Goal: Feedback & Contribution: Contribute content

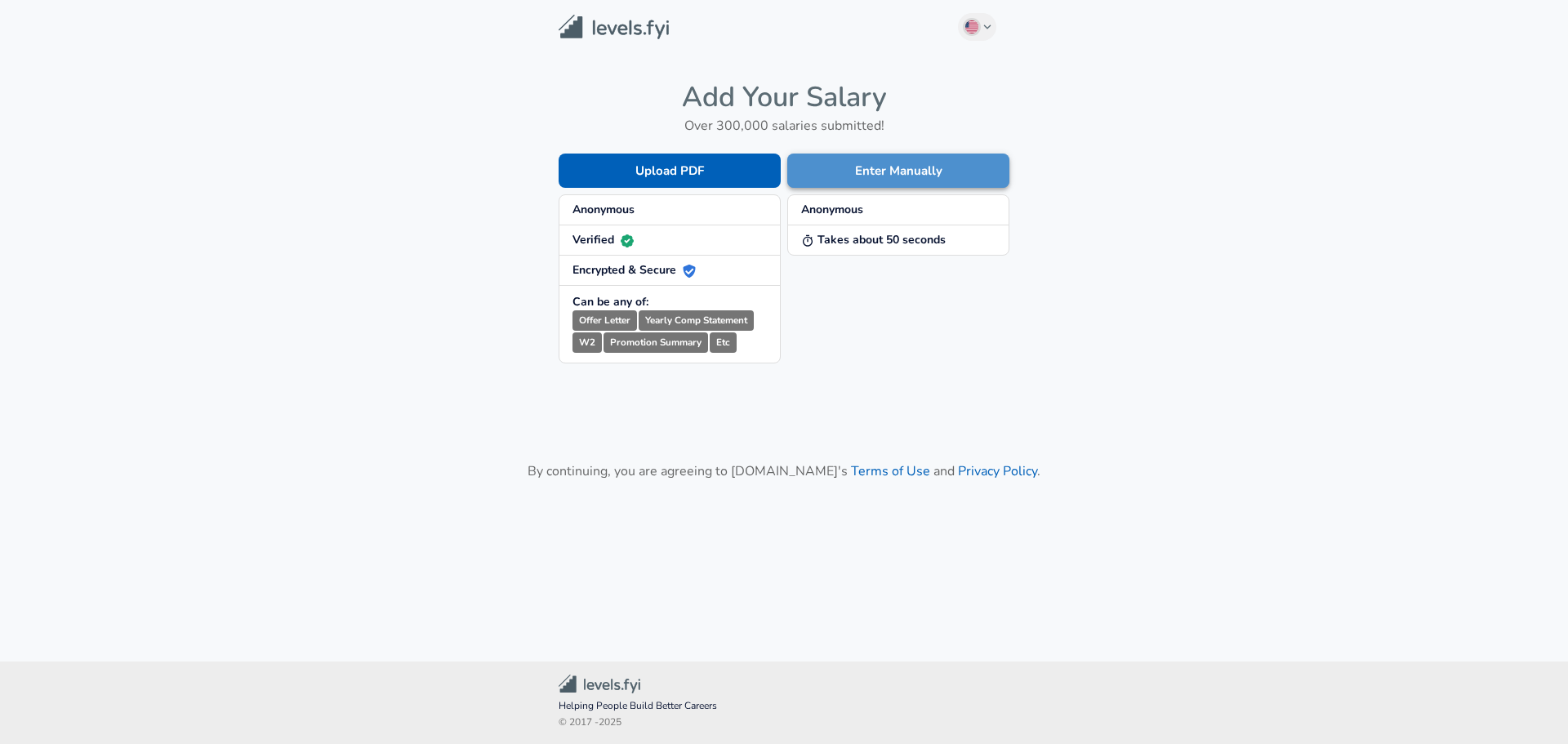
click at [853, 177] on button "Enter Manually" at bounding box center [898, 170] width 222 height 34
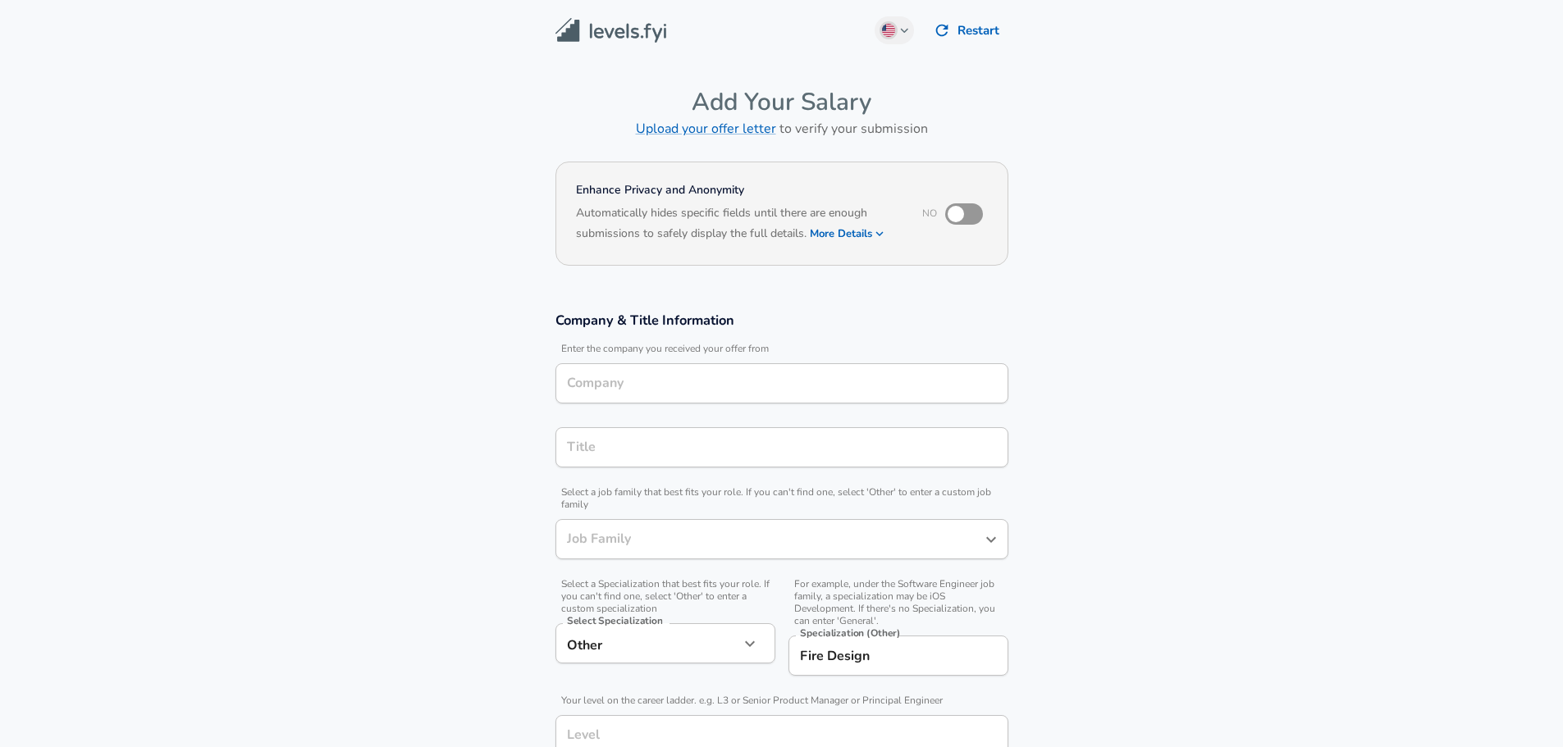
type input "Mechanical Engineer"
click at [676, 383] on input "Company" at bounding box center [782, 383] width 438 height 25
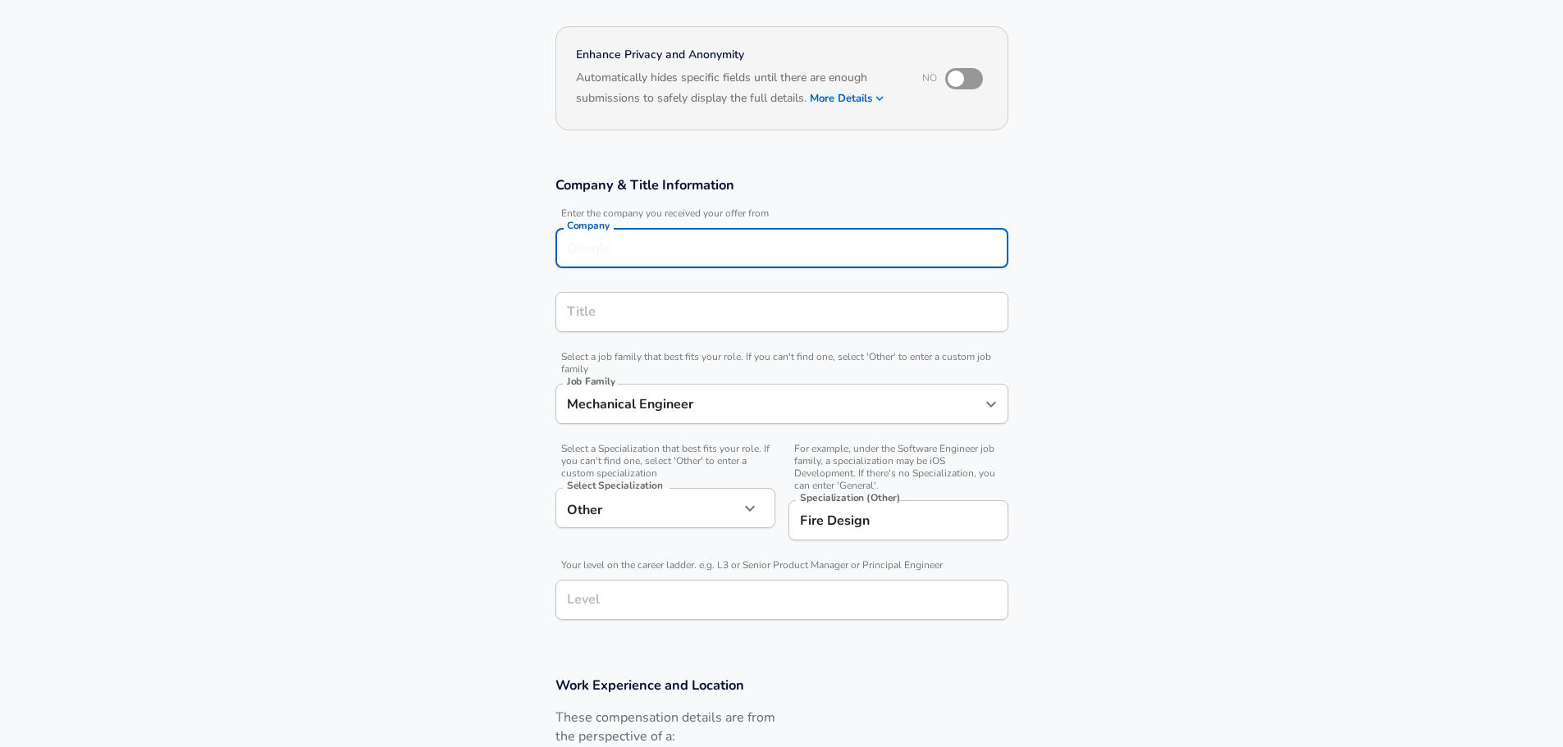
scroll to position [164, 0]
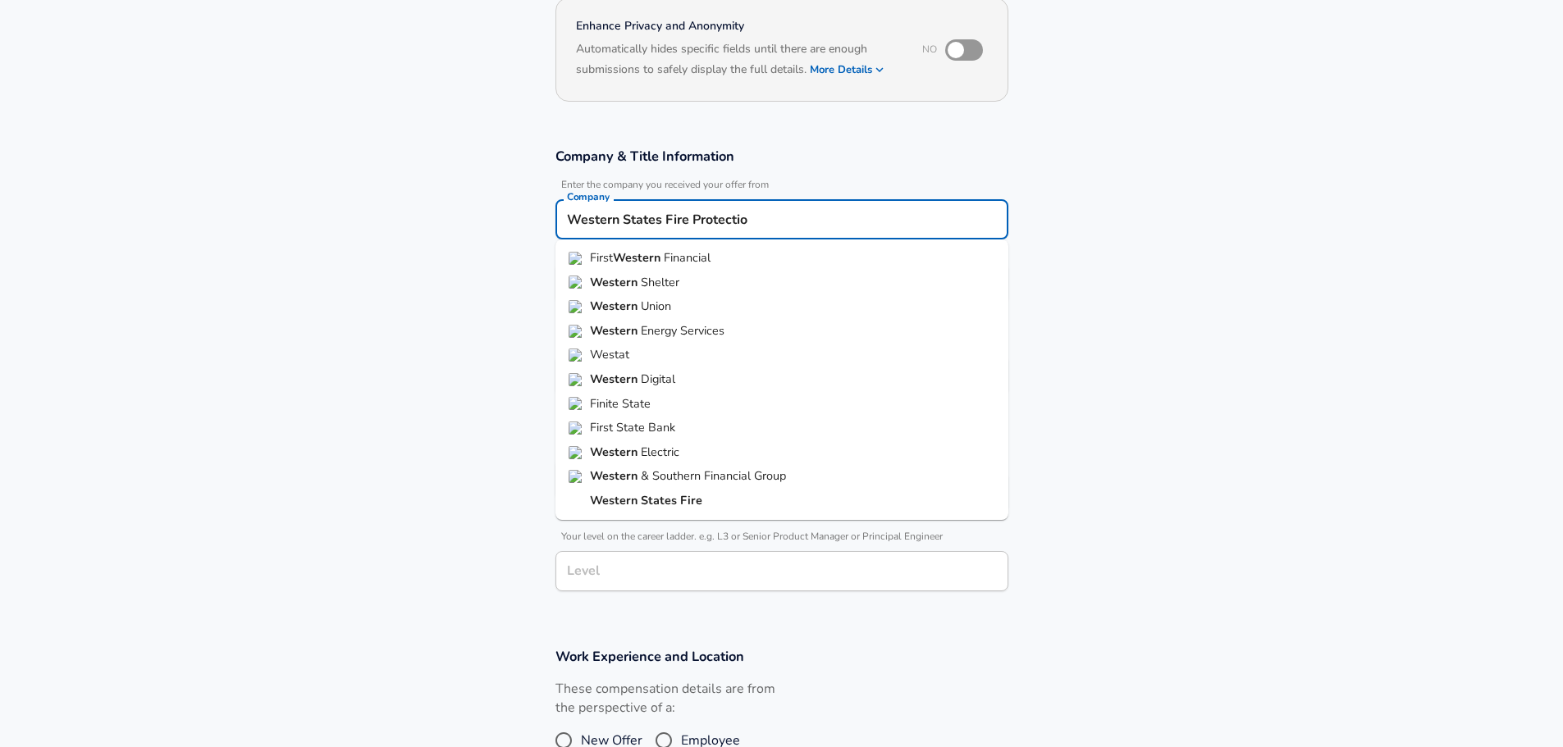
type input "Western States Fire Protection"
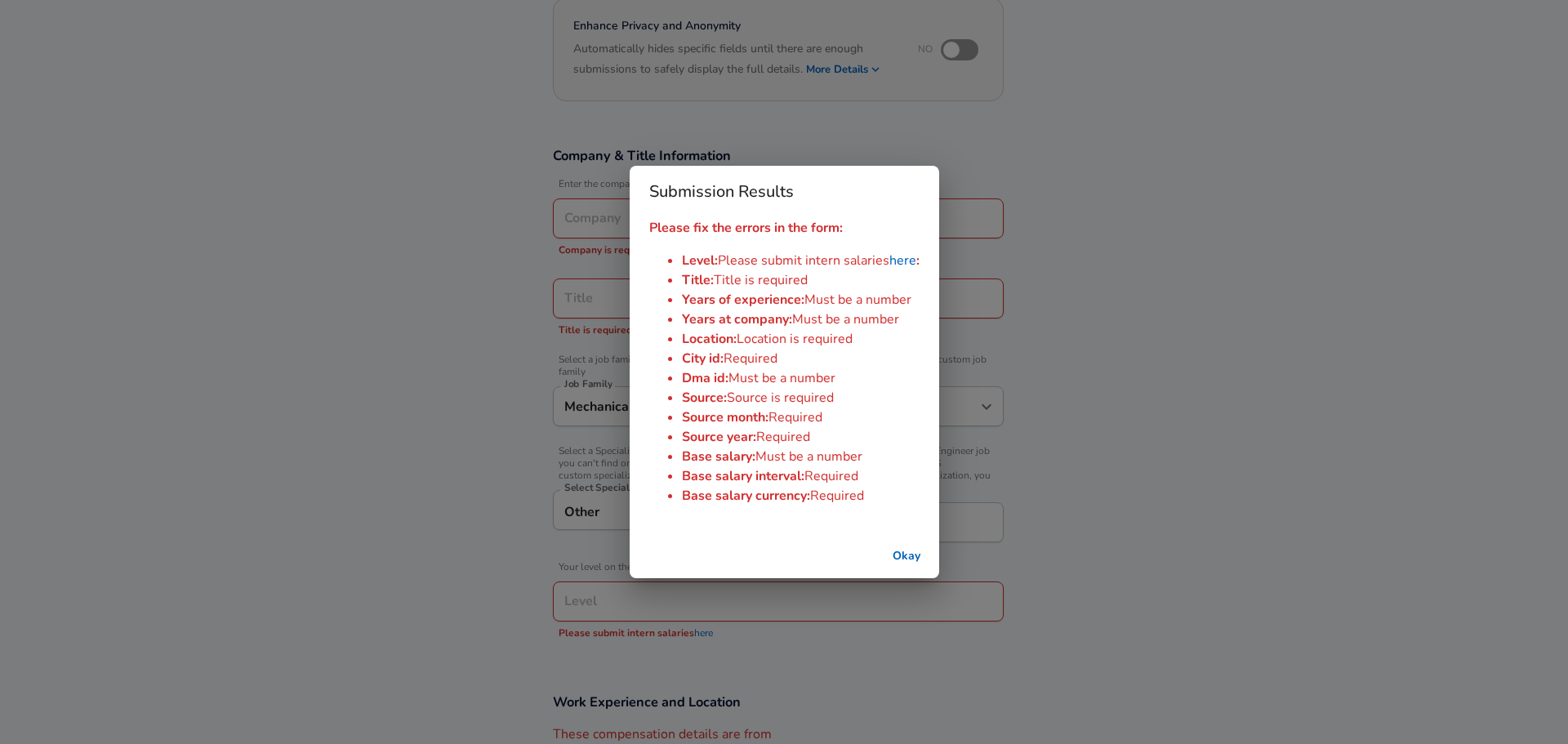
type input "Western States Fire Protection"
click at [908, 544] on button "Okay" at bounding box center [906, 557] width 53 height 30
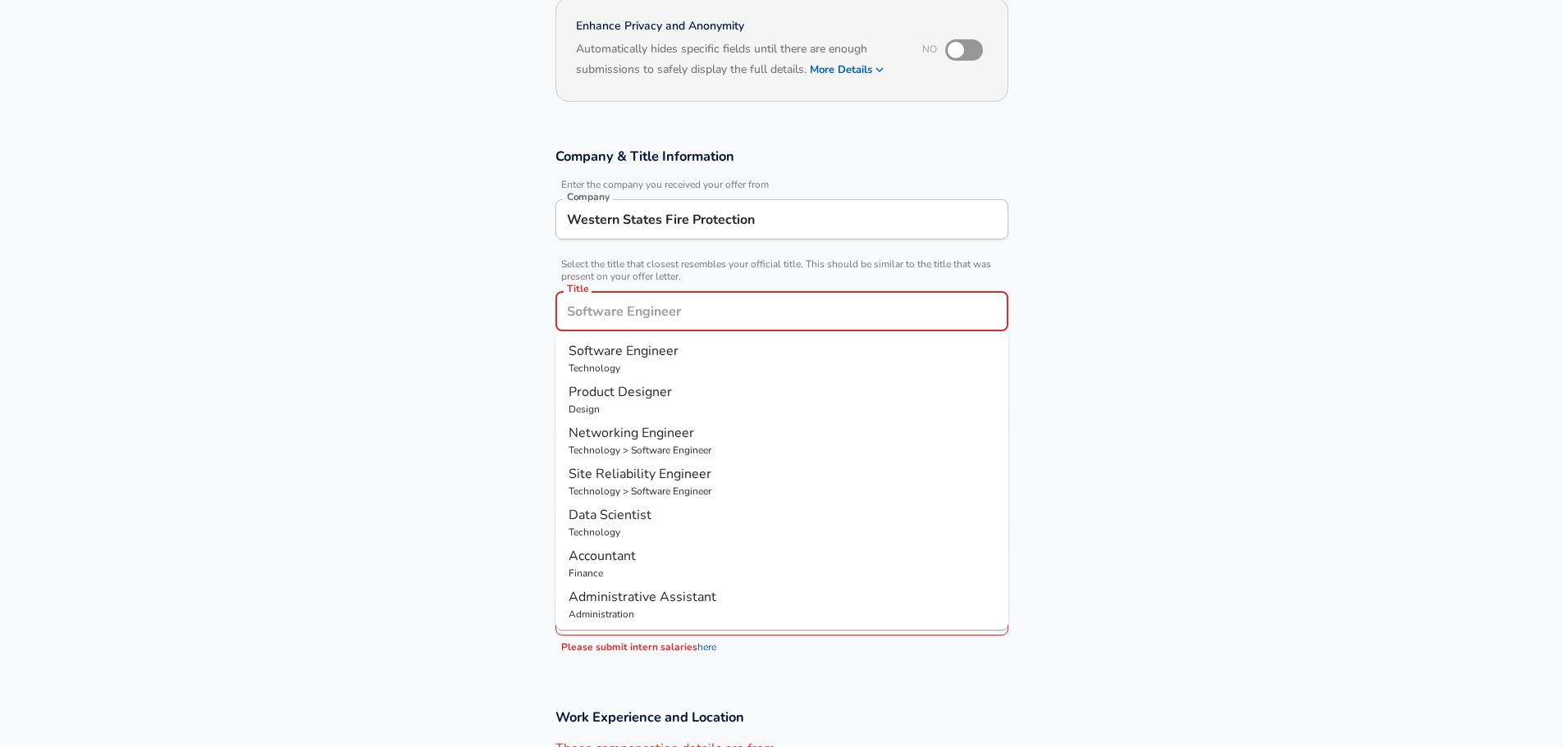
click at [728, 306] on div "Company & Title Information Enter the company you received your offer from Comp…" at bounding box center [782, 405] width 492 height 517
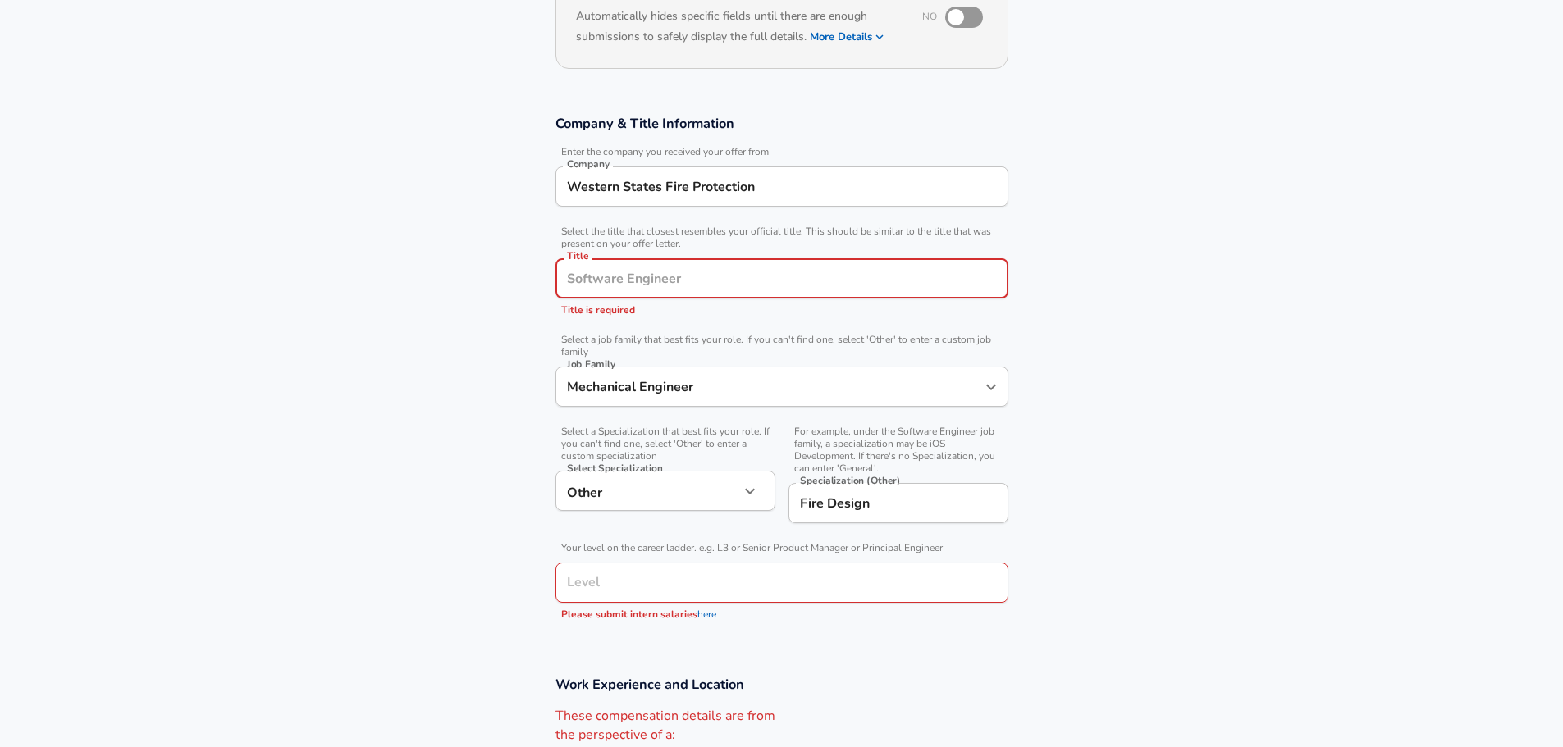
click at [687, 282] on input "Title" at bounding box center [782, 278] width 438 height 25
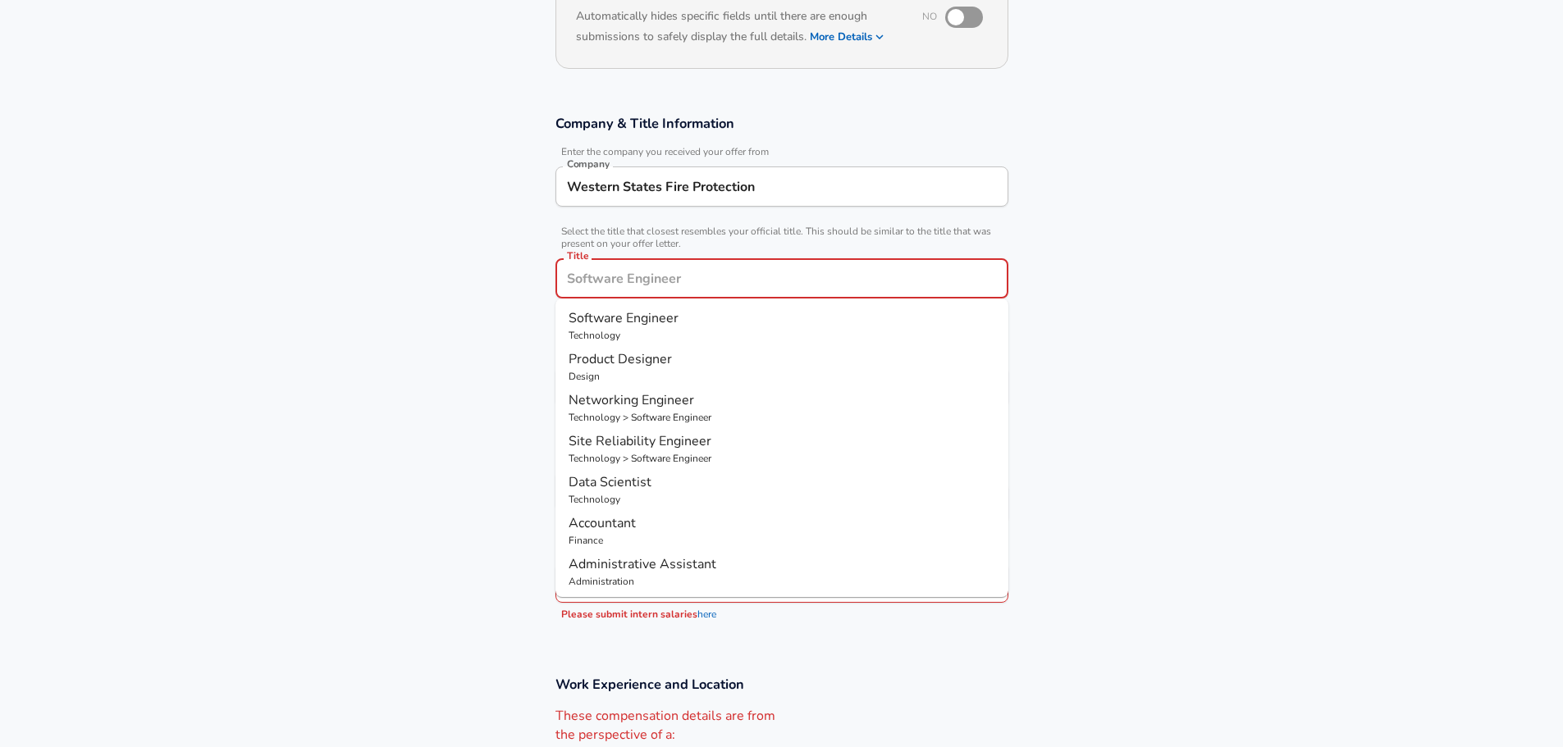
click at [687, 282] on input "Title" at bounding box center [782, 278] width 438 height 25
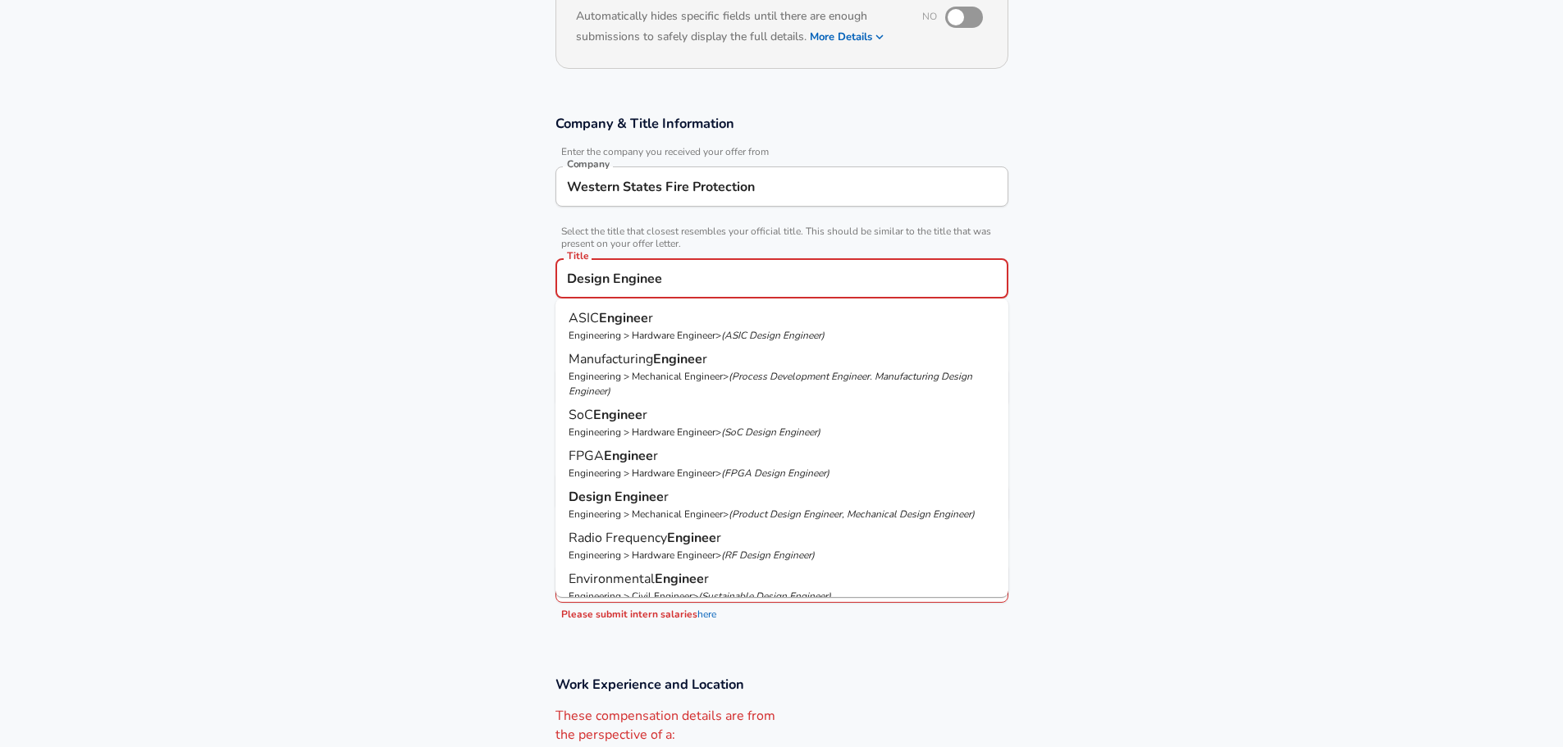
type input "Design Engineer"
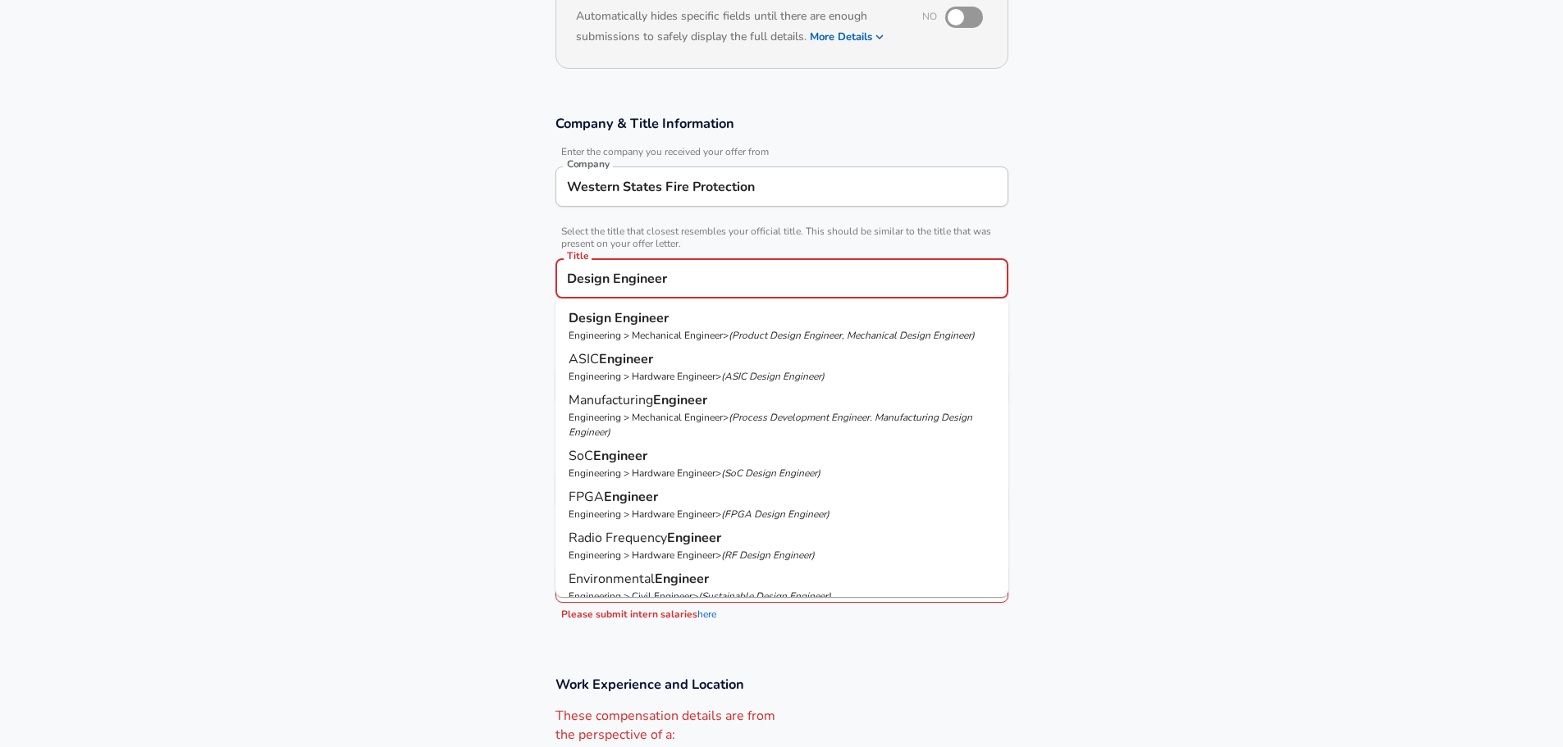
click at [666, 317] on strong "Engineer" at bounding box center [641, 318] width 54 height 18
type input "R&D"
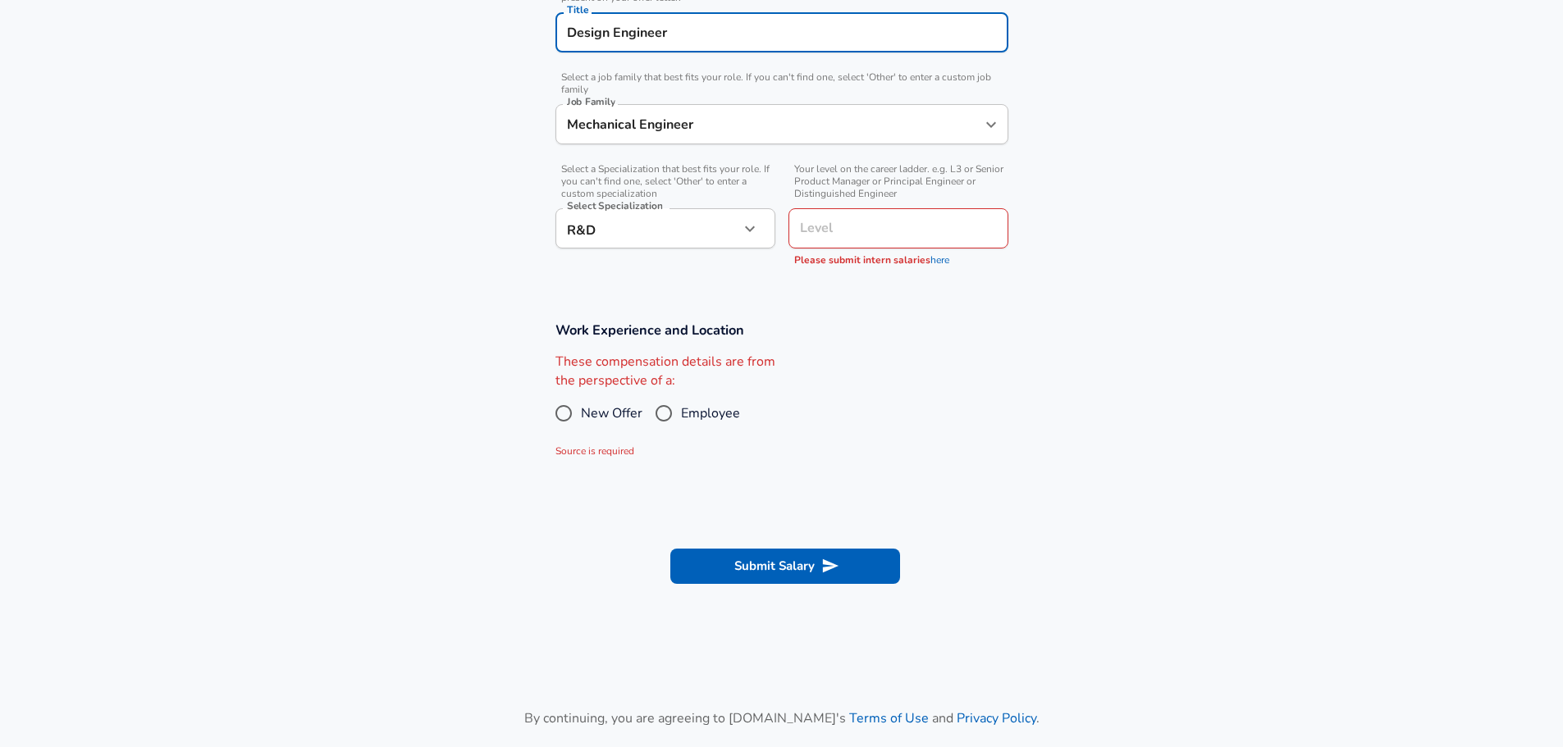
scroll to position [525, 0]
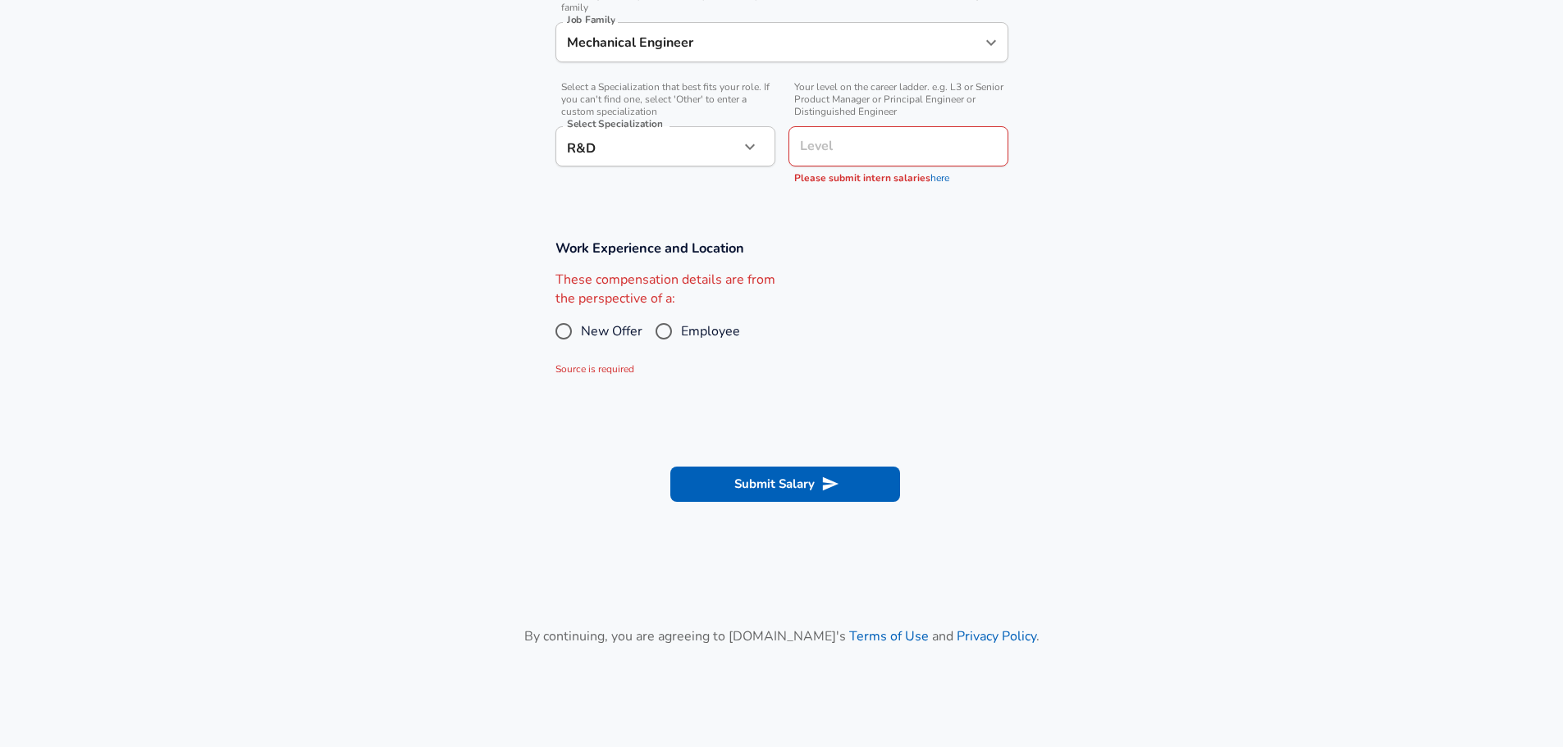
type input "Design Engineer"
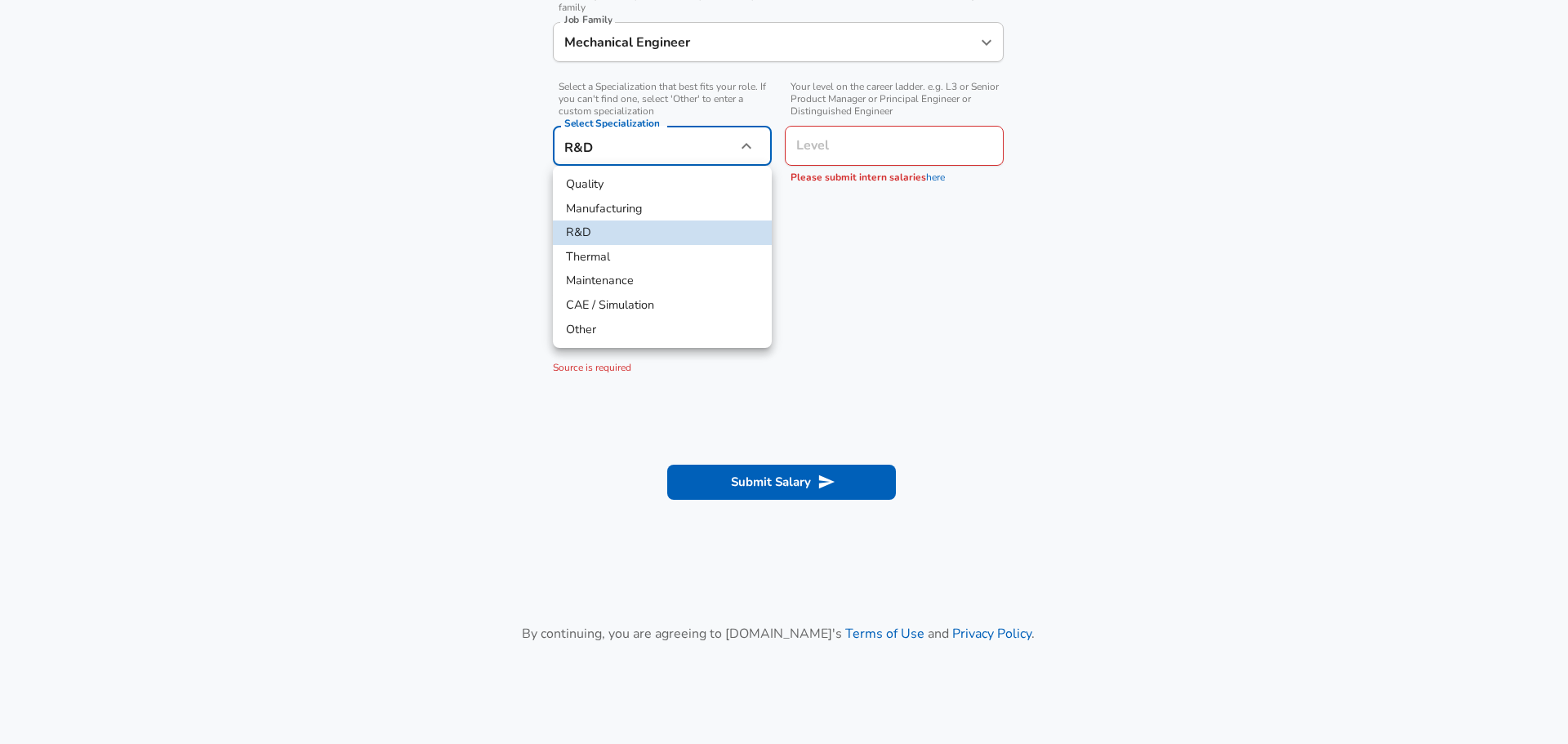
click at [649, 330] on li "Other" at bounding box center [662, 330] width 219 height 25
type input "Other"
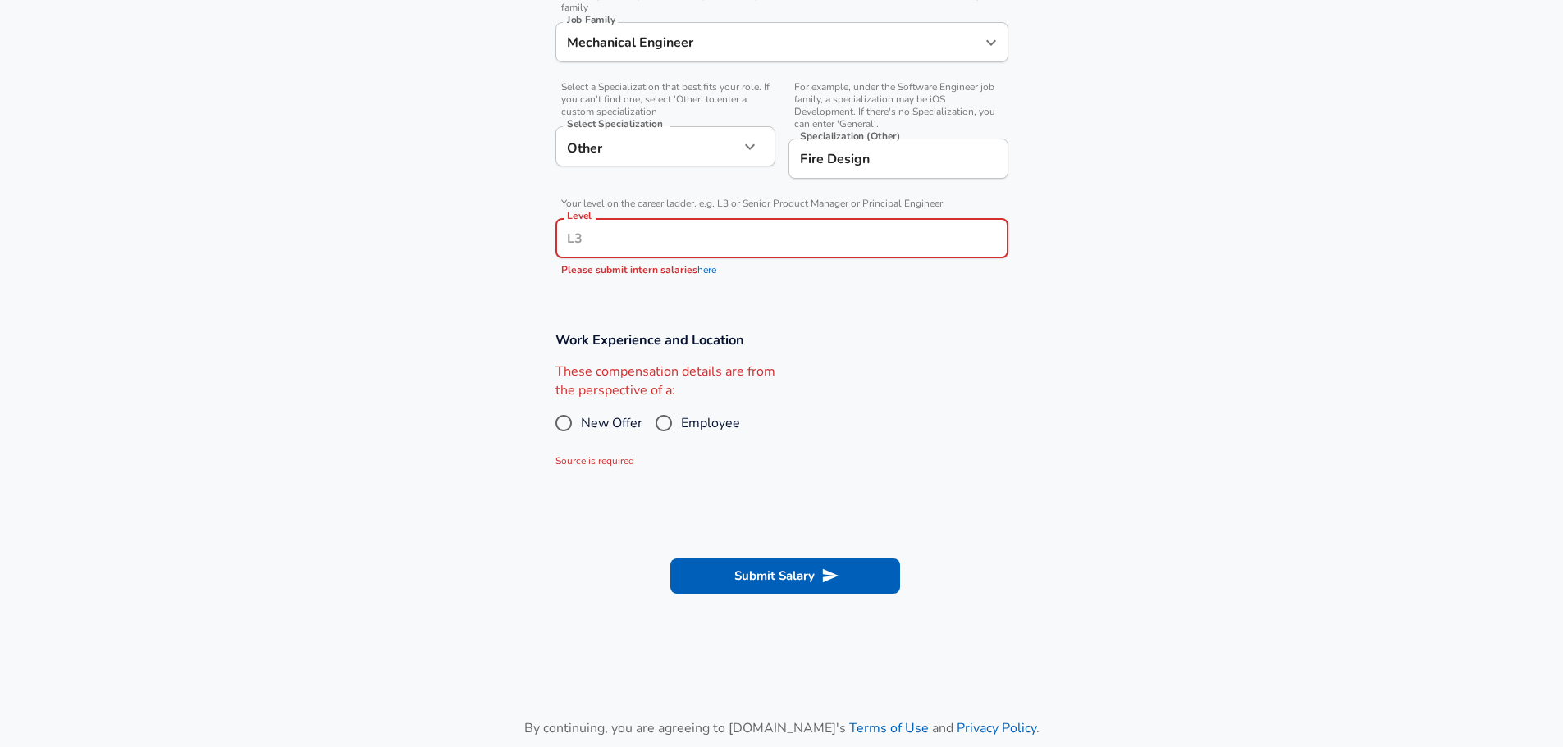
click at [846, 237] on input "Level" at bounding box center [782, 238] width 438 height 25
type input "Intern"
click at [916, 359] on div "Work Experience and Location These compensation details are from the perspectiv…" at bounding box center [782, 401] width 492 height 140
click at [661, 422] on input "Employee" at bounding box center [663, 423] width 34 height 26
radio input "true"
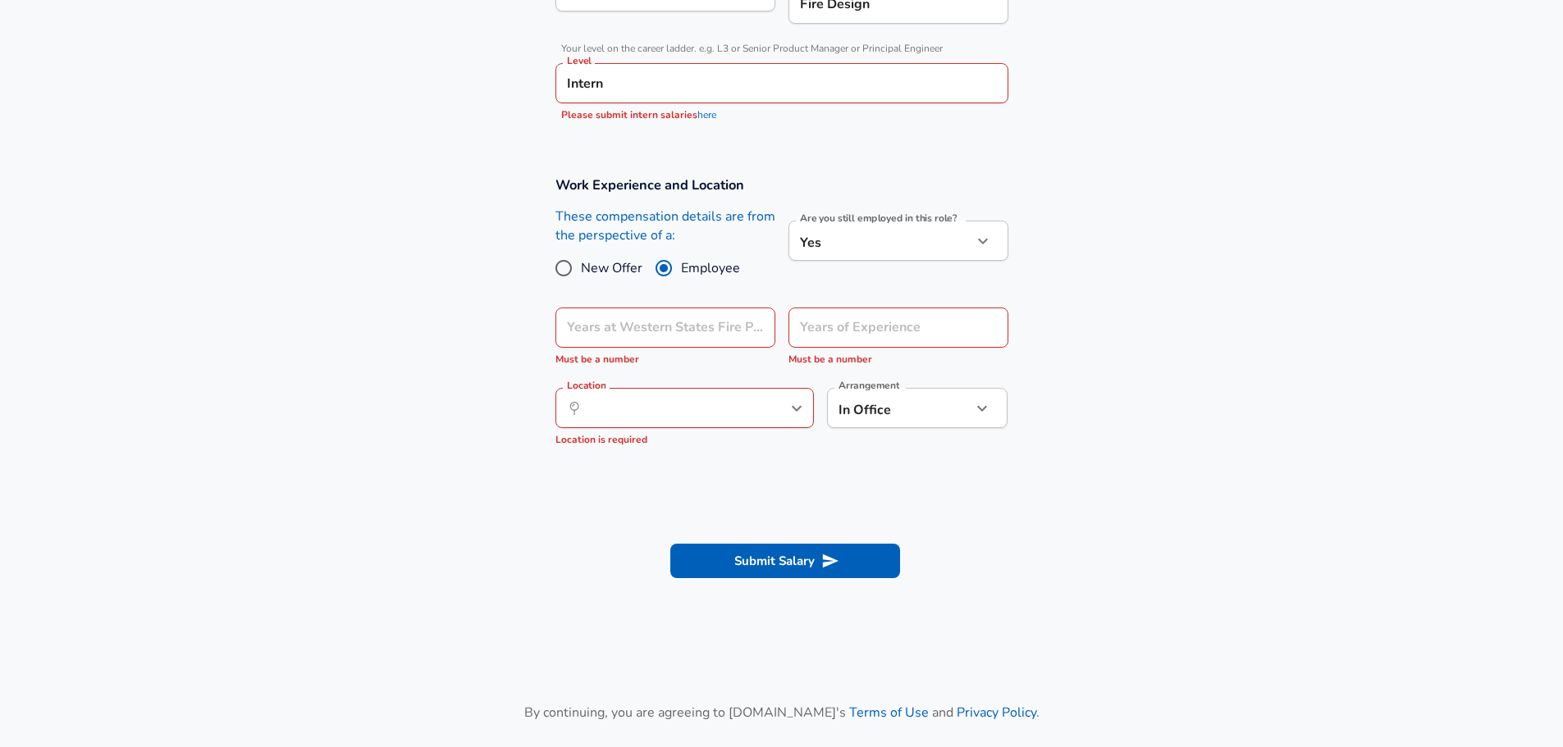
scroll to position [689, 0]
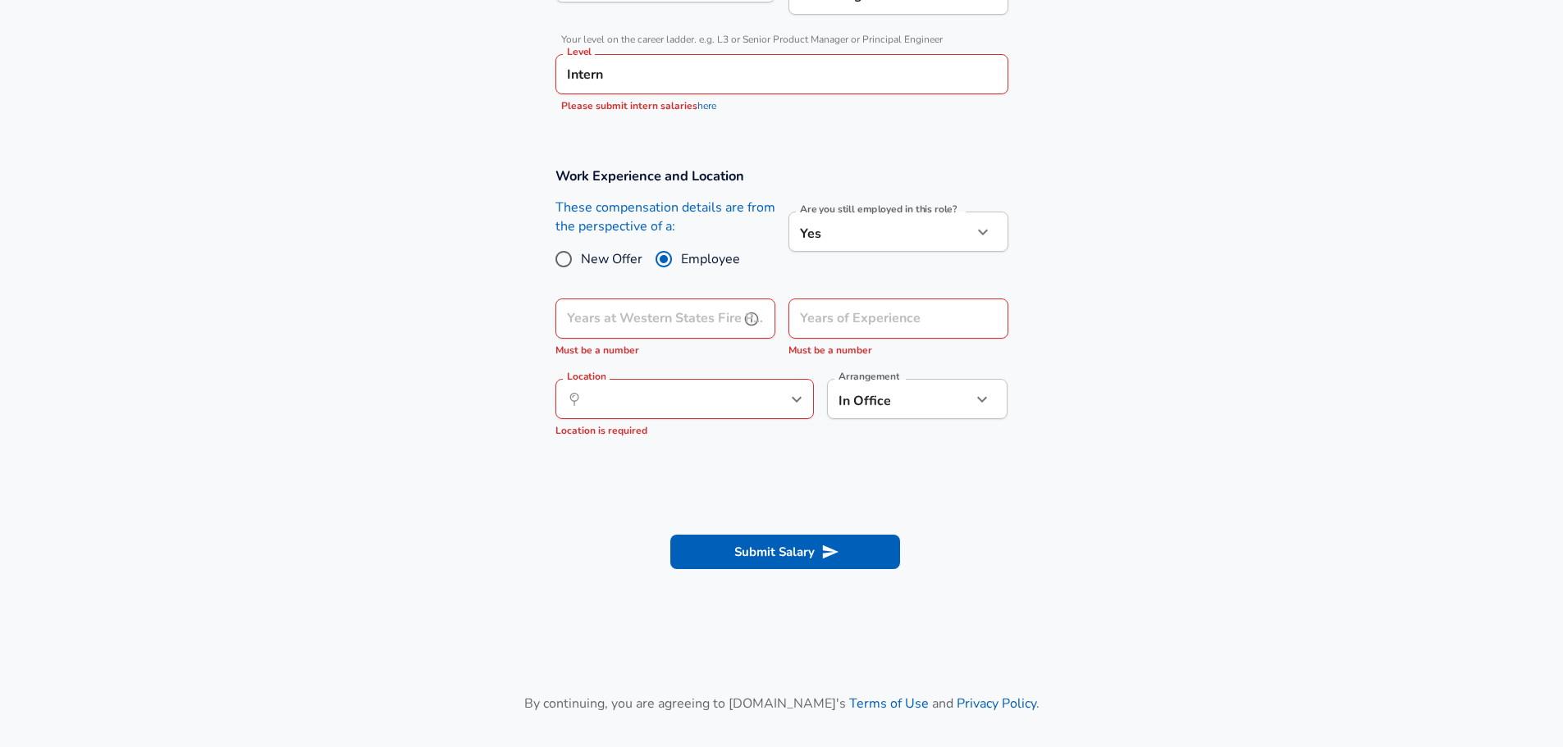
click at [651, 325] on input "Years at Western States Fire Protection" at bounding box center [647, 319] width 184 height 40
click at [900, 360] on div "Years of Experience Years of Experience Must be a number" at bounding box center [891, 325] width 233 height 80
click at [694, 336] on input "Years at Western States Fire Protection" at bounding box center [647, 319] width 184 height 40
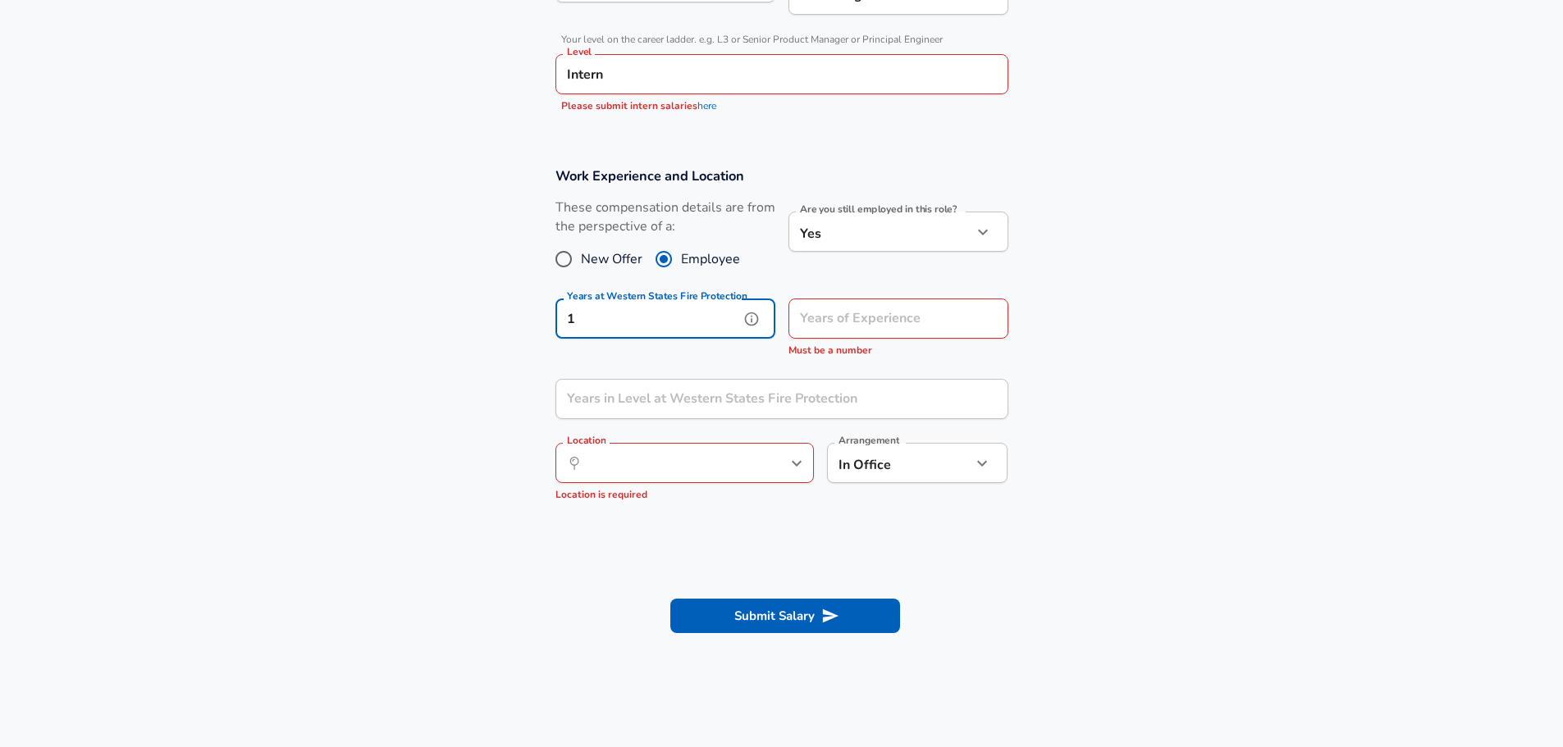
type input "1"
click at [826, 317] on input "Years of Experience" at bounding box center [880, 319] width 184 height 40
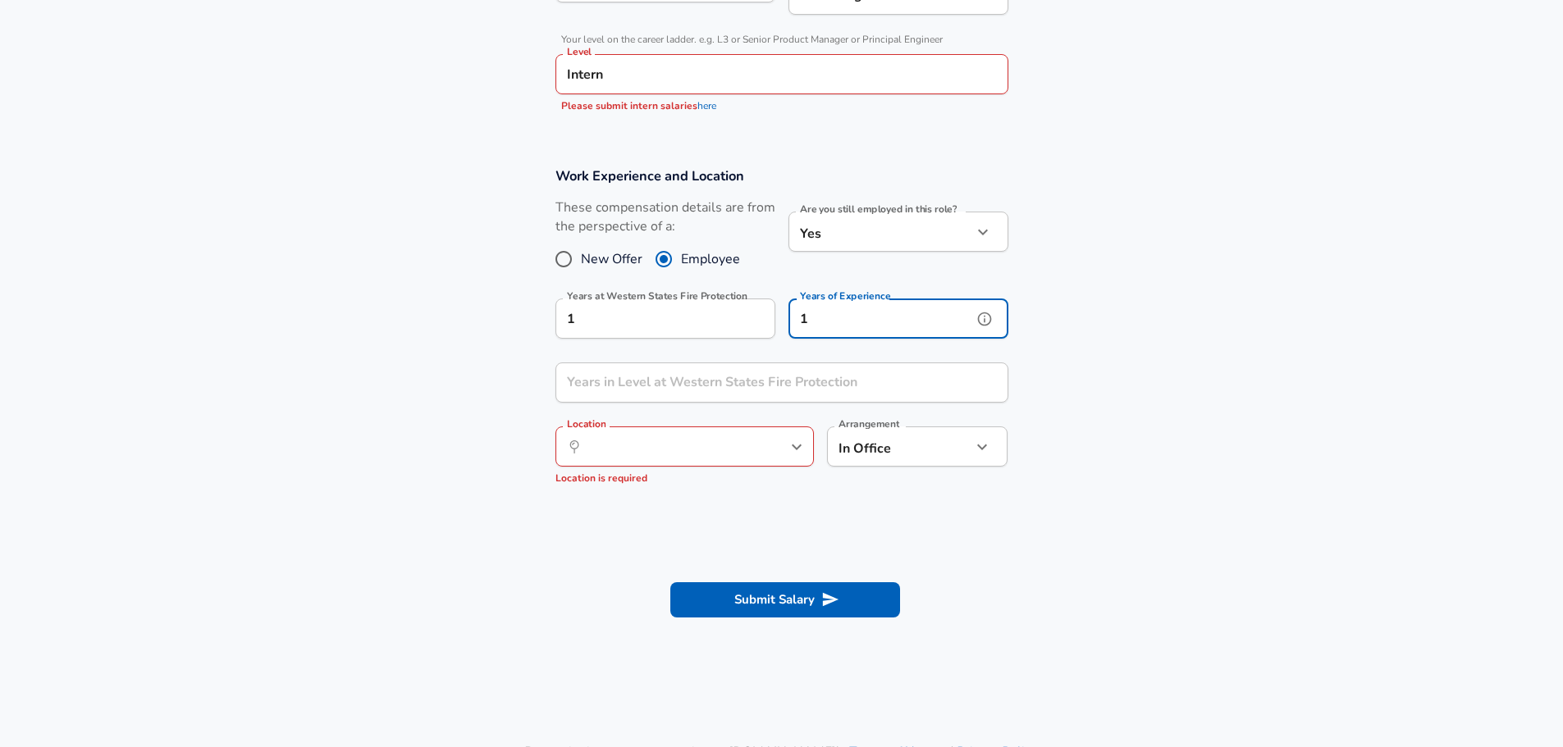
scroll to position [1, 0]
drag, startPoint x: 844, startPoint y: 322, endPoint x: 788, endPoint y: 329, distance: 56.3
click at [788, 329] on input "1" at bounding box center [880, 319] width 184 height 40
type input "1"
click at [746, 385] on input "Years in Level at Western States Fire Protection" at bounding box center [763, 383] width 417 height 40
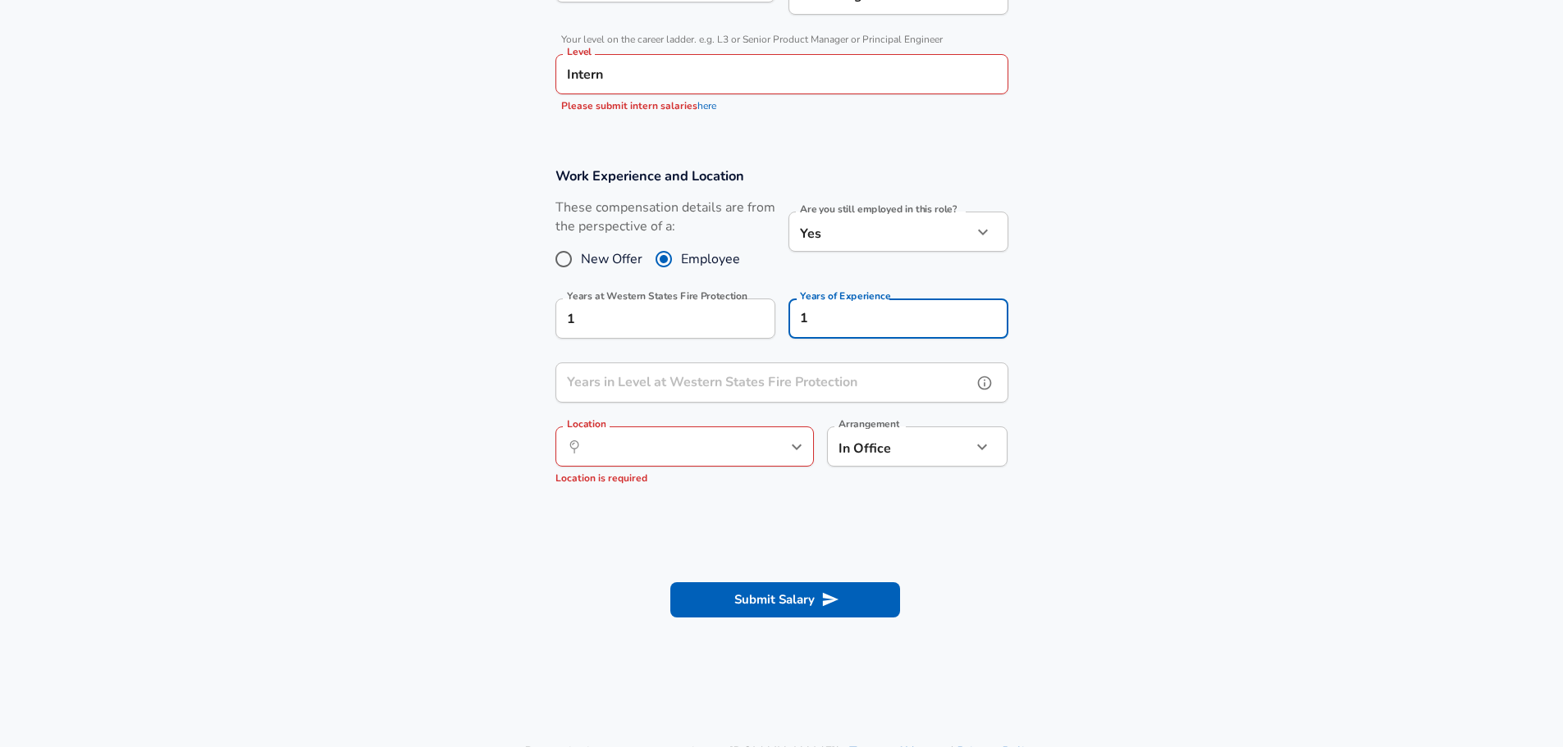
scroll to position [0, 0]
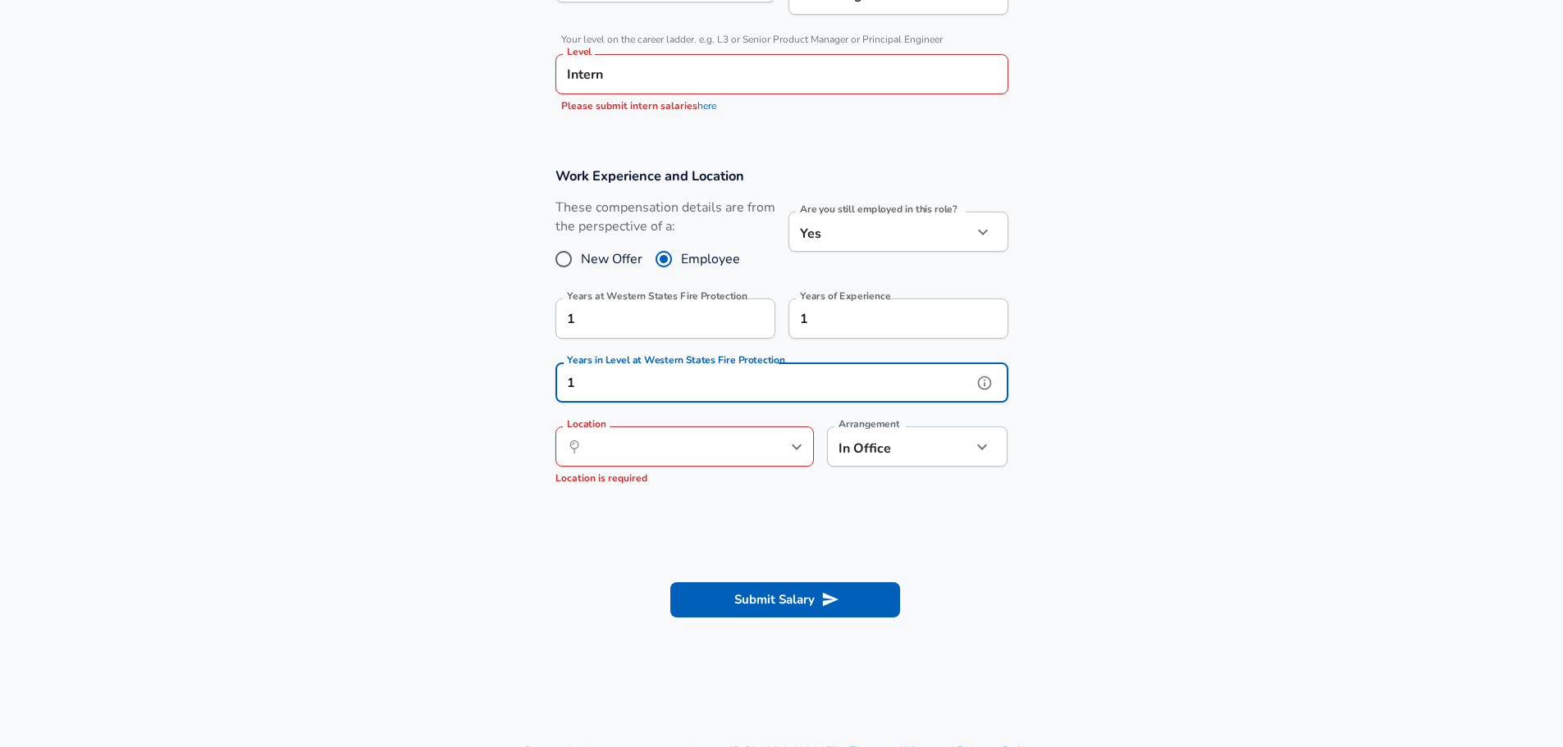
type input "1"
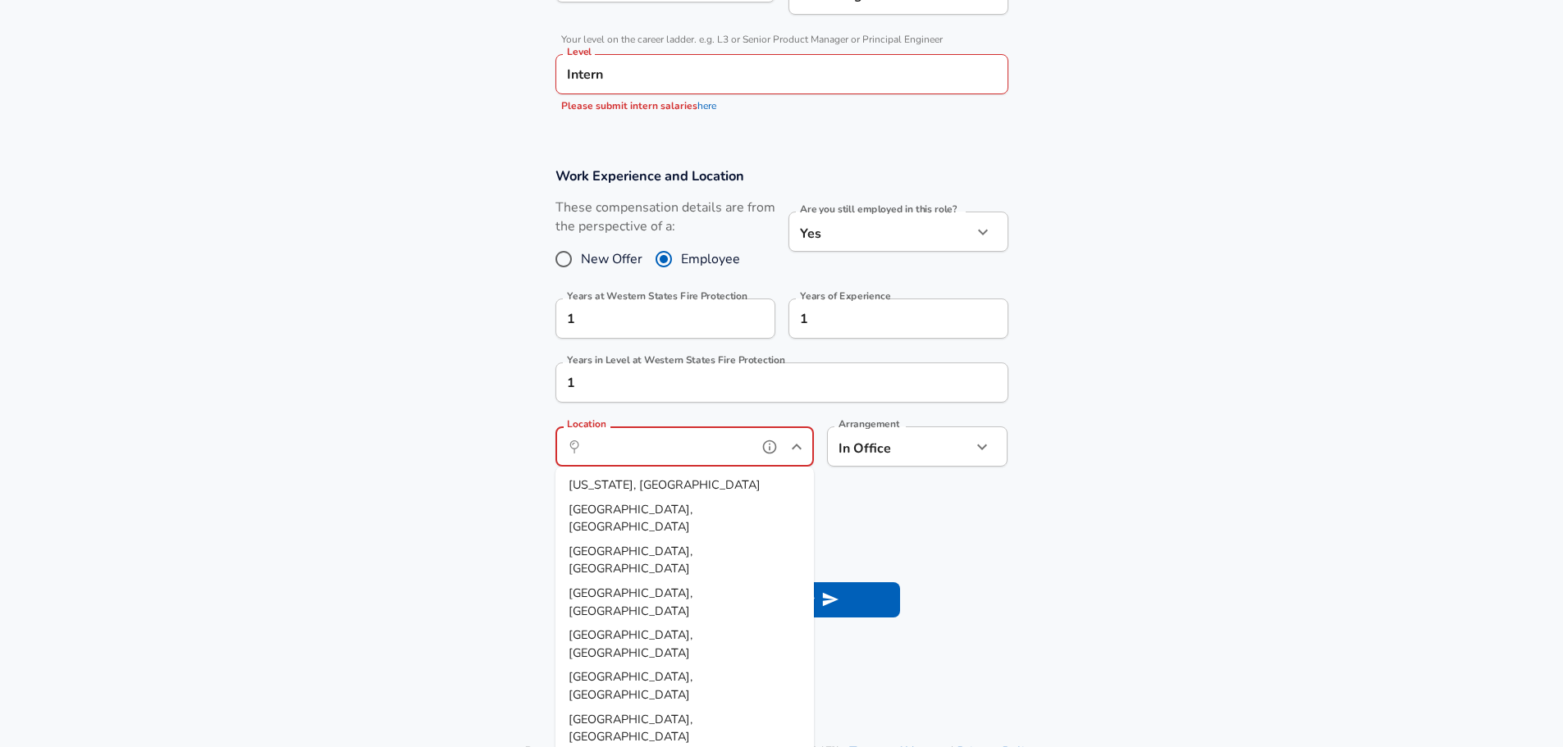
click at [716, 454] on input "Location" at bounding box center [666, 446] width 168 height 25
click at [700, 481] on li "Rose ville, [GEOGRAPHIC_DATA]" at bounding box center [684, 485] width 258 height 25
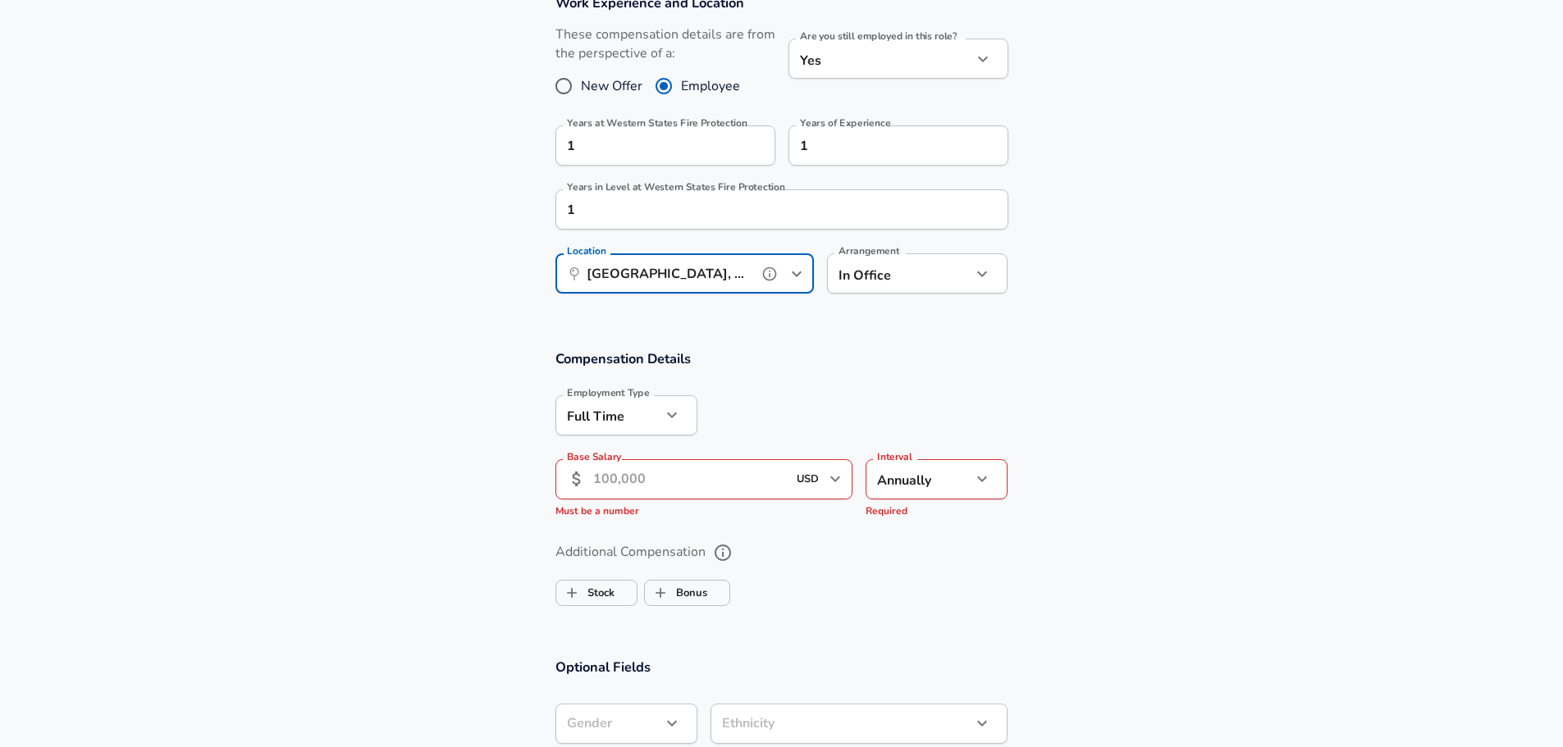
scroll to position [935, 0]
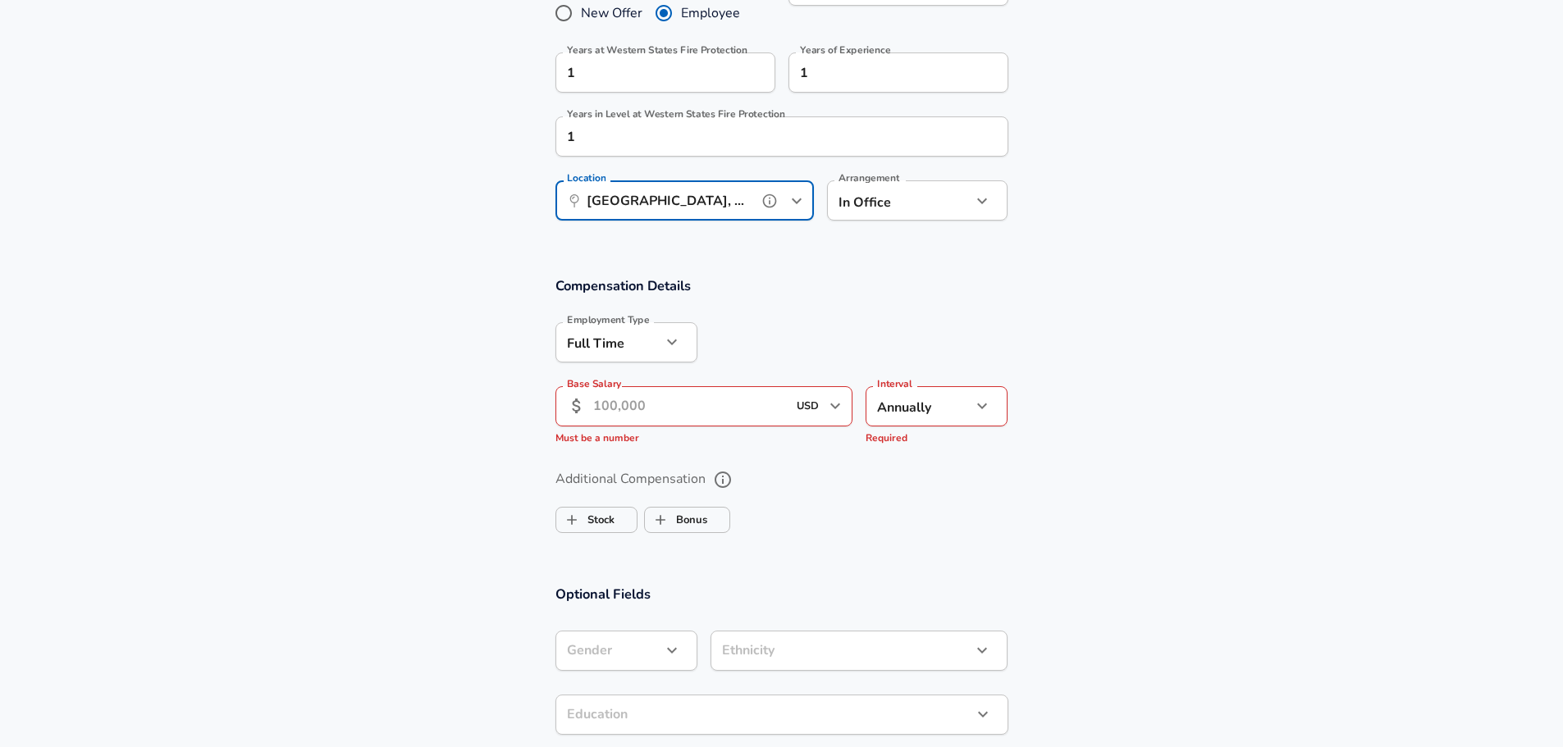
type input "[GEOGRAPHIC_DATA], [GEOGRAPHIC_DATA]"
click at [688, 414] on input "Base Salary" at bounding box center [690, 406] width 194 height 40
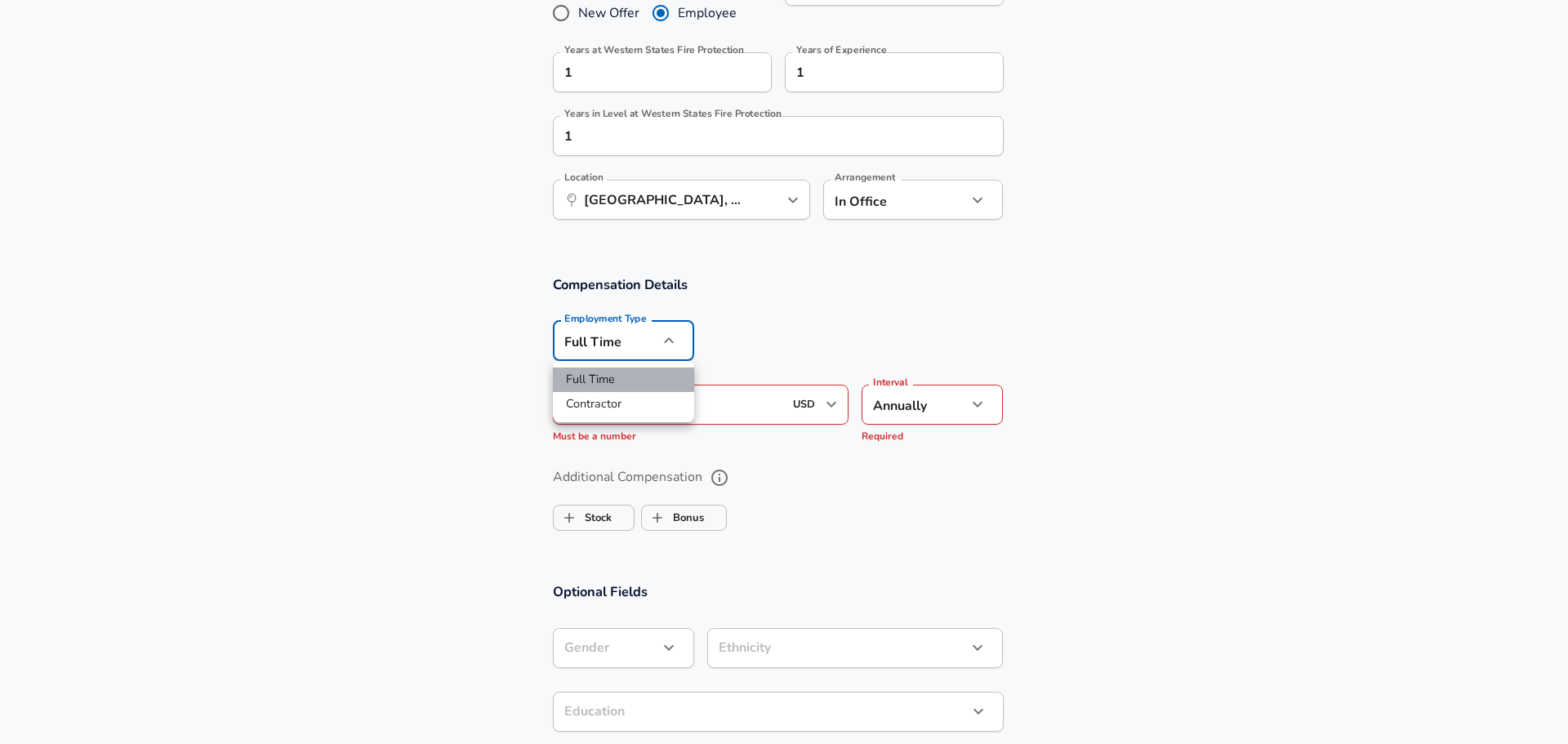
click at [629, 379] on li "Full Time" at bounding box center [623, 379] width 141 height 25
click at [803, 340] on div at bounding box center [848, 340] width 310 height 64
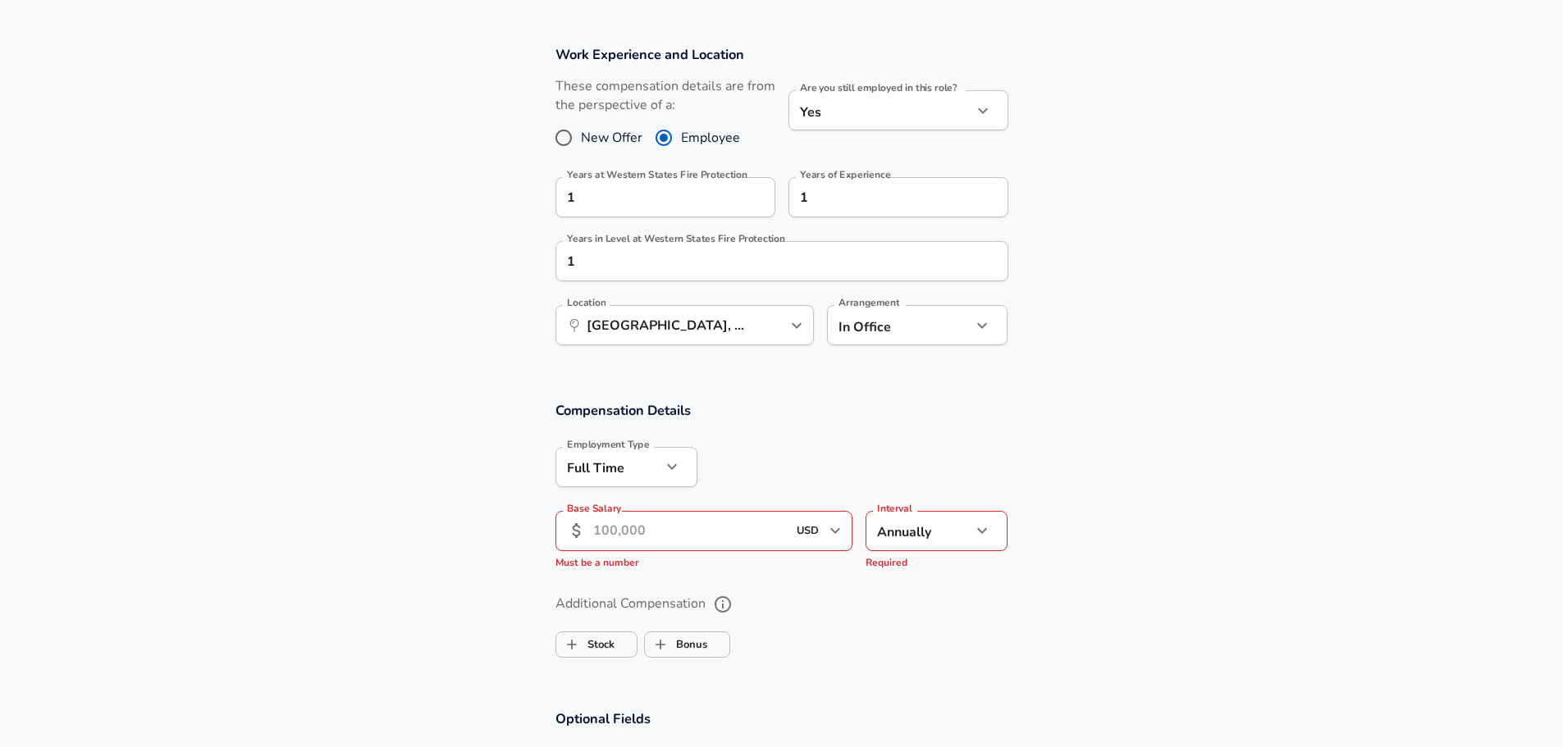
scroll to position [853, 0]
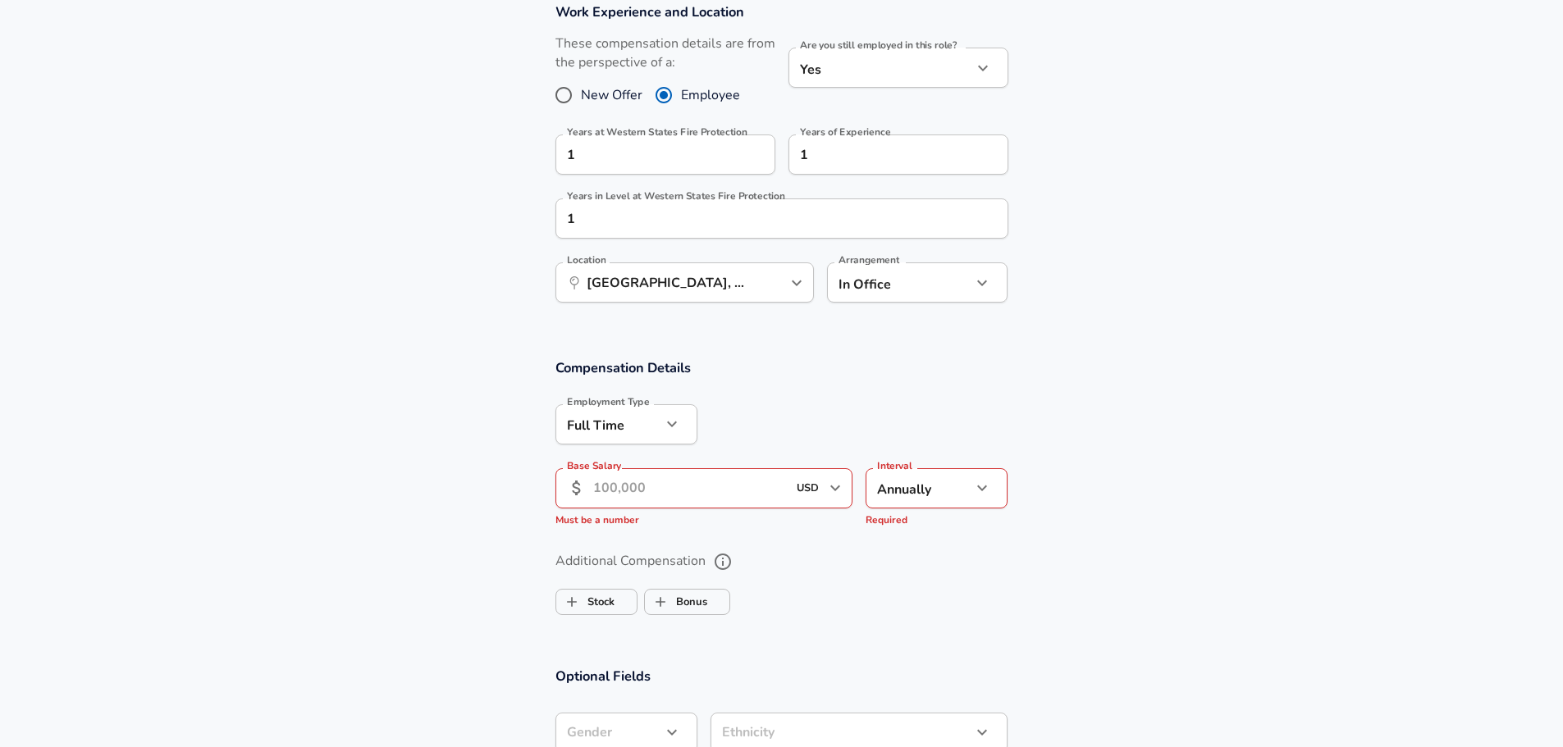
click at [751, 491] on input "Base Salary" at bounding box center [690, 488] width 194 height 40
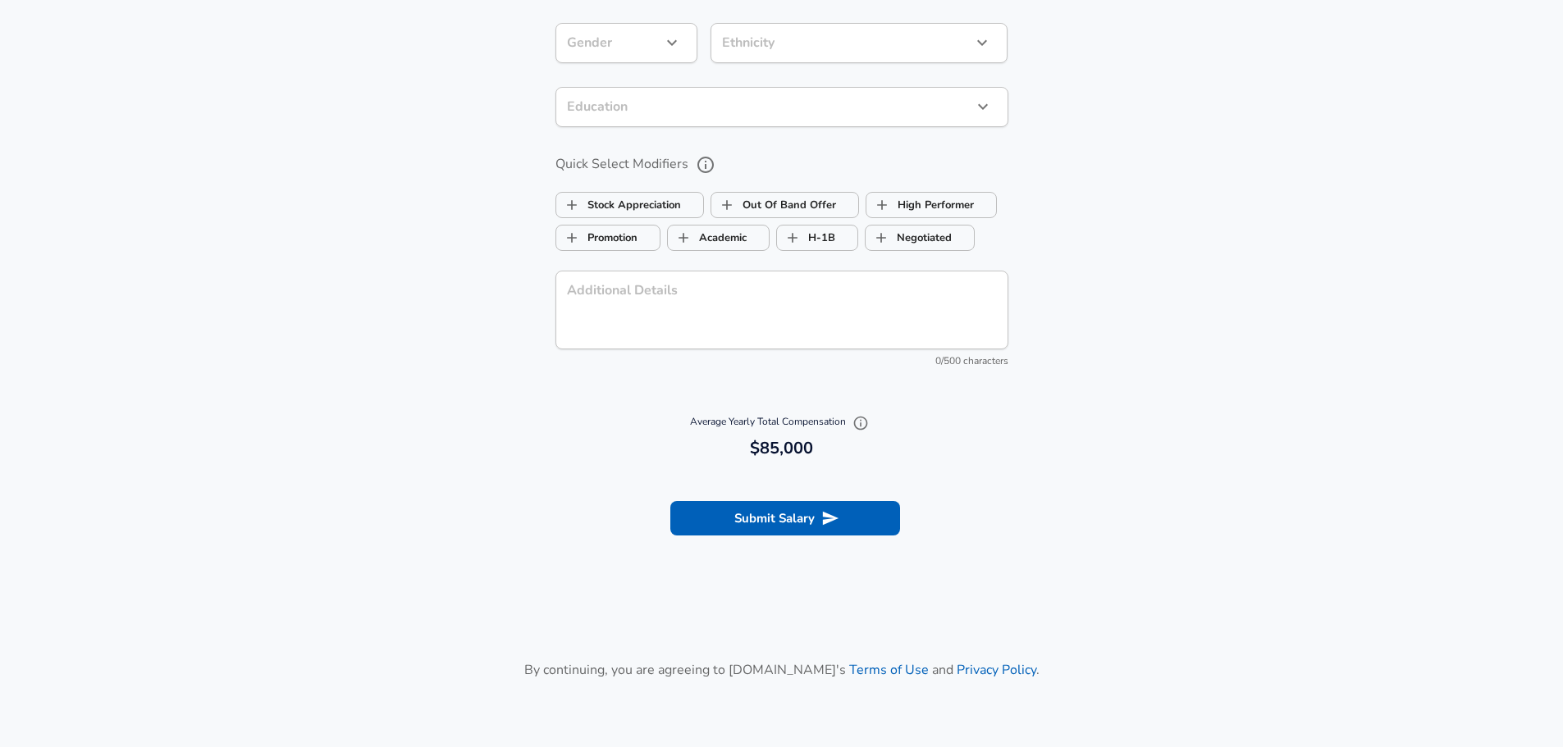
scroll to position [1591, 0]
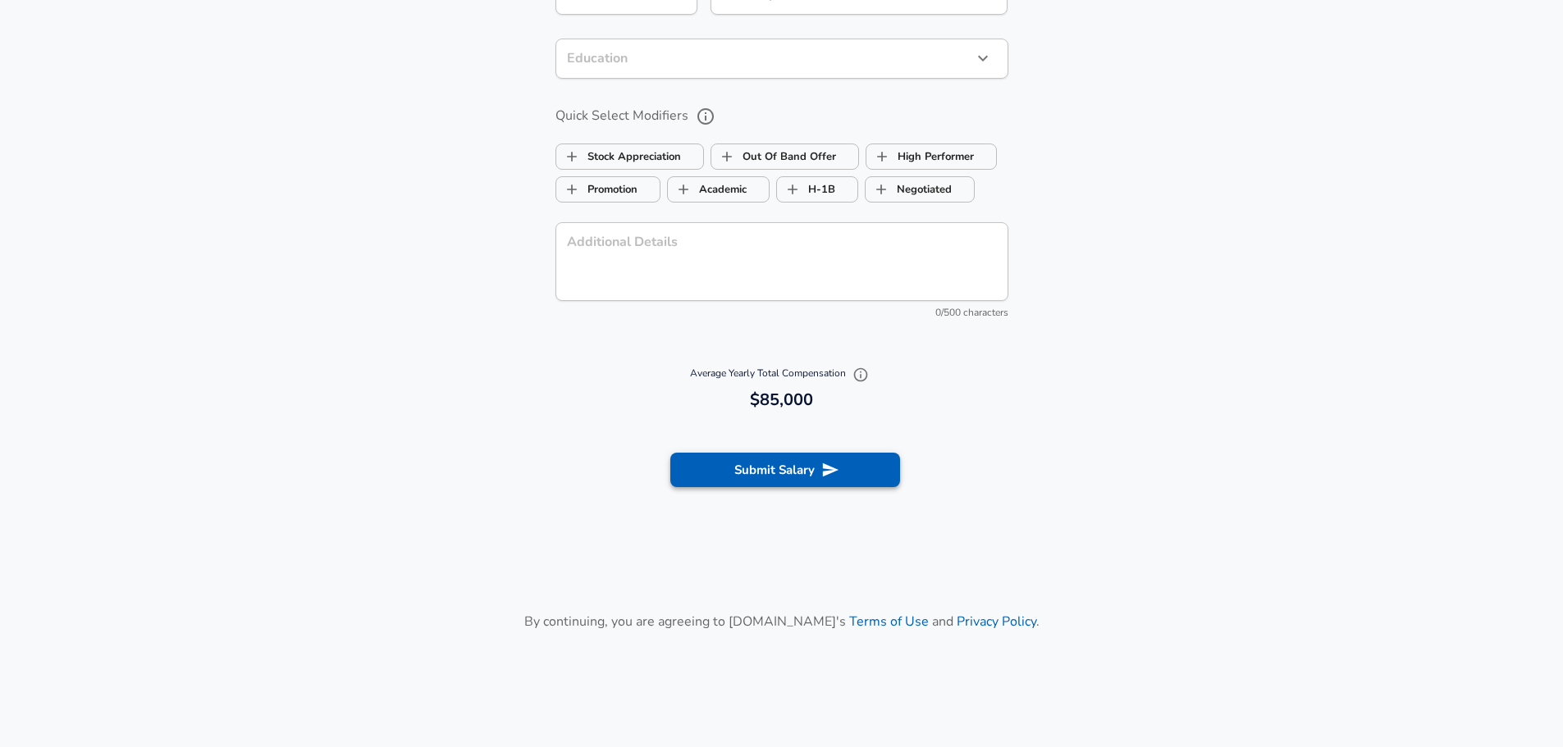
type input "85,000"
click at [811, 476] on button "Submit Salary" at bounding box center [785, 470] width 230 height 34
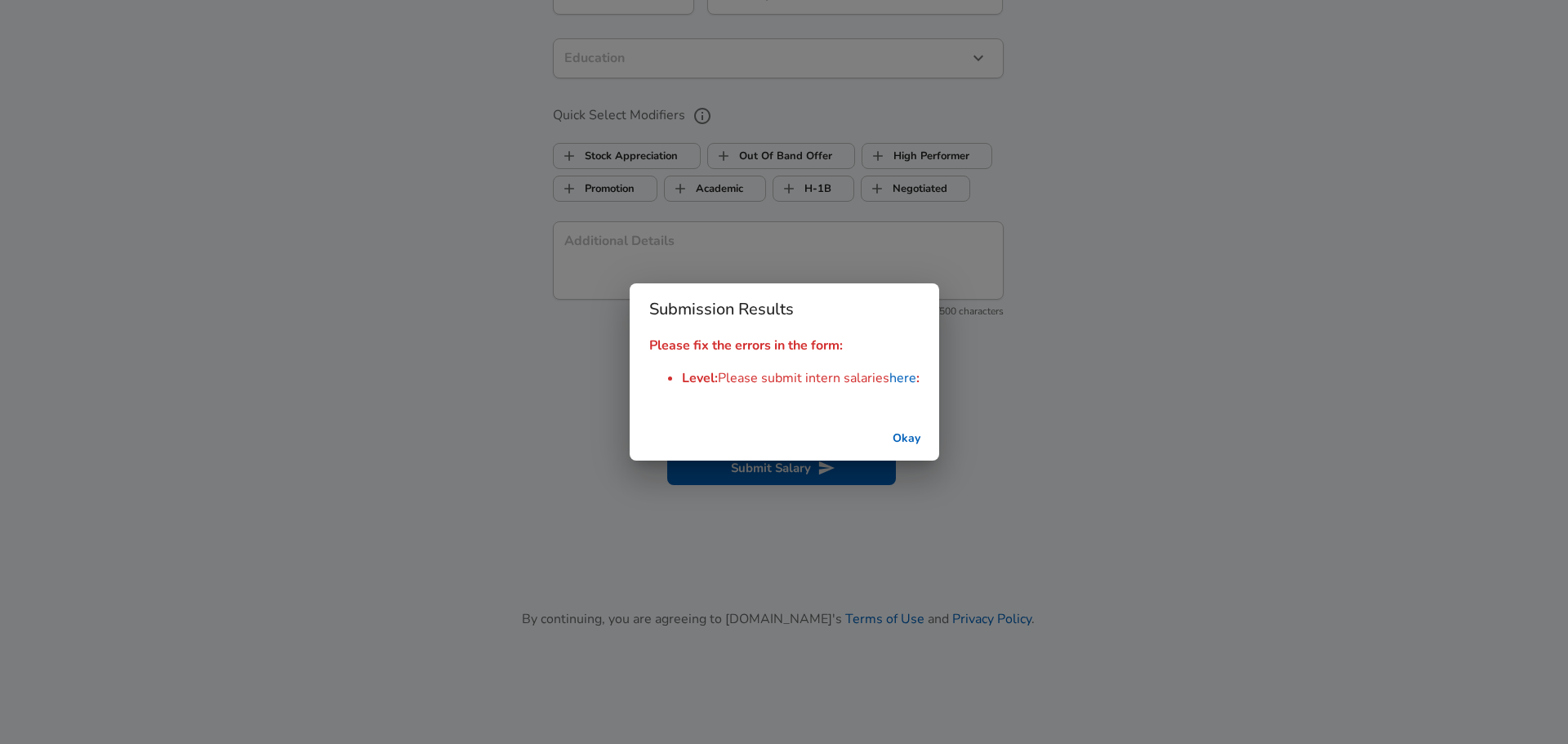
click at [898, 441] on button "Okay" at bounding box center [906, 439] width 53 height 30
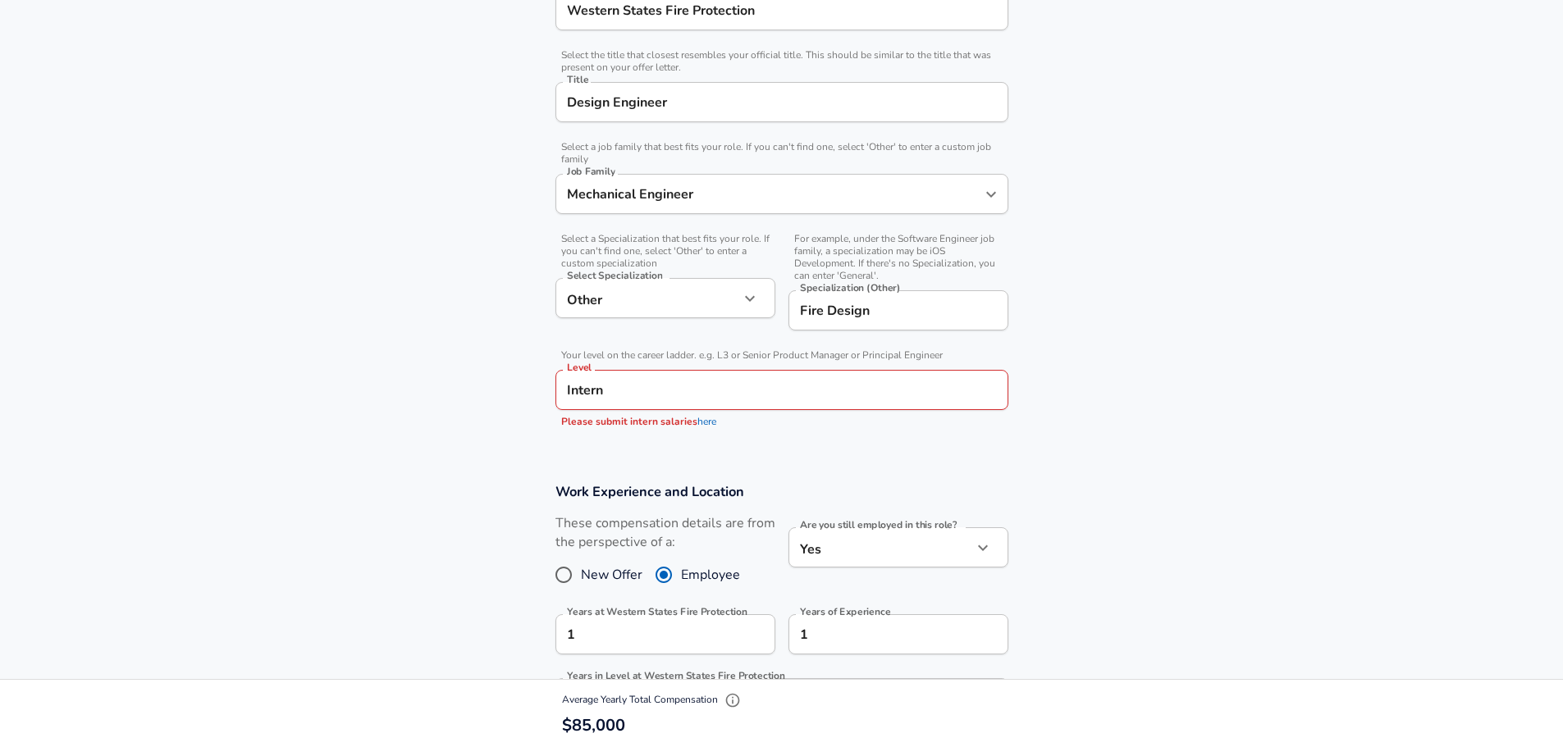
scroll to position [345, 0]
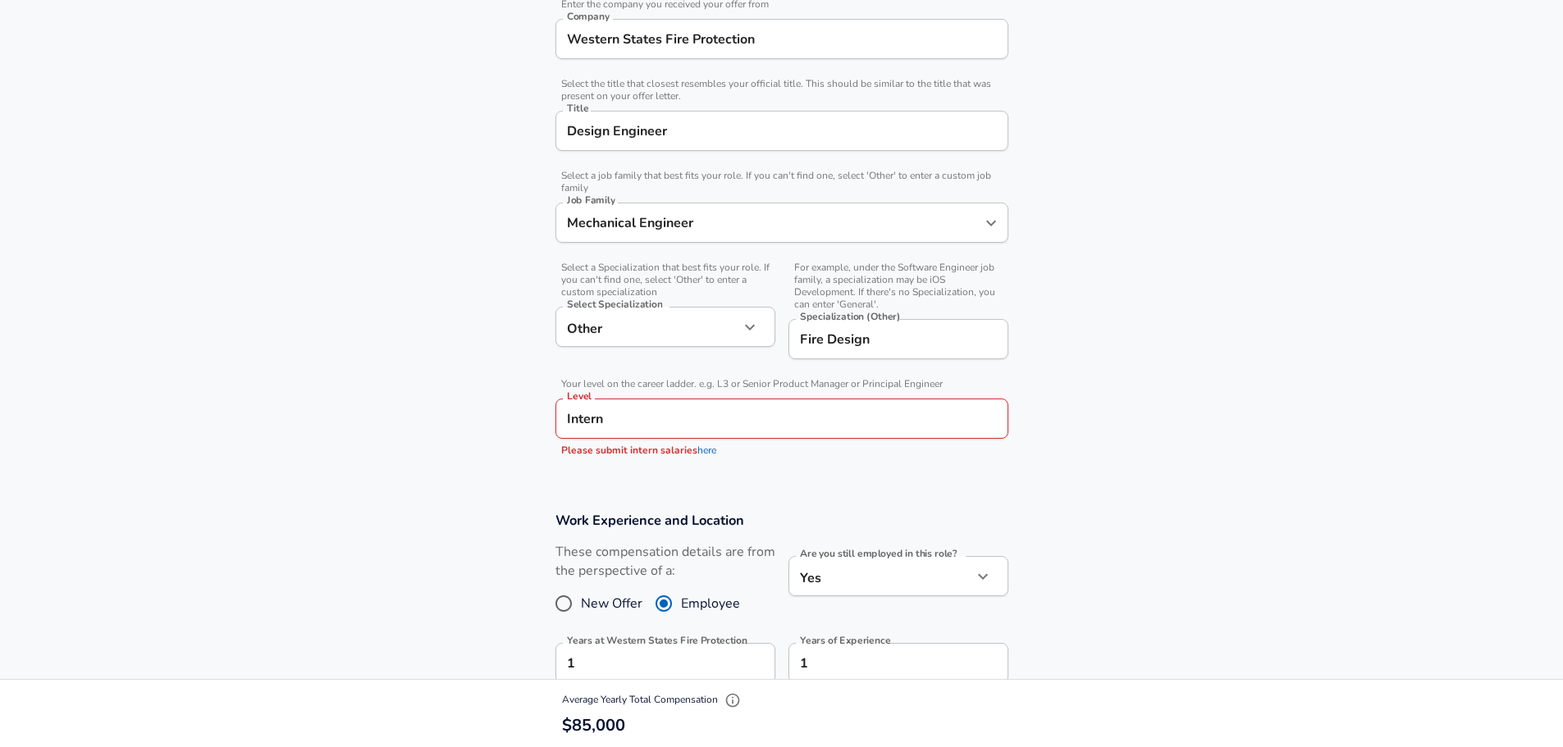
click at [706, 449] on link "here" at bounding box center [706, 450] width 19 height 13
